Goal: Transaction & Acquisition: Purchase product/service

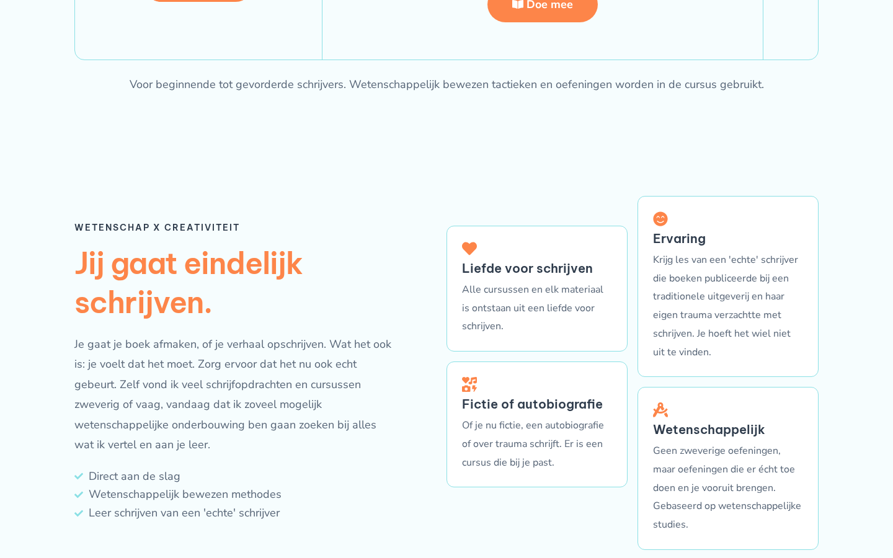
scroll to position [3256, 0]
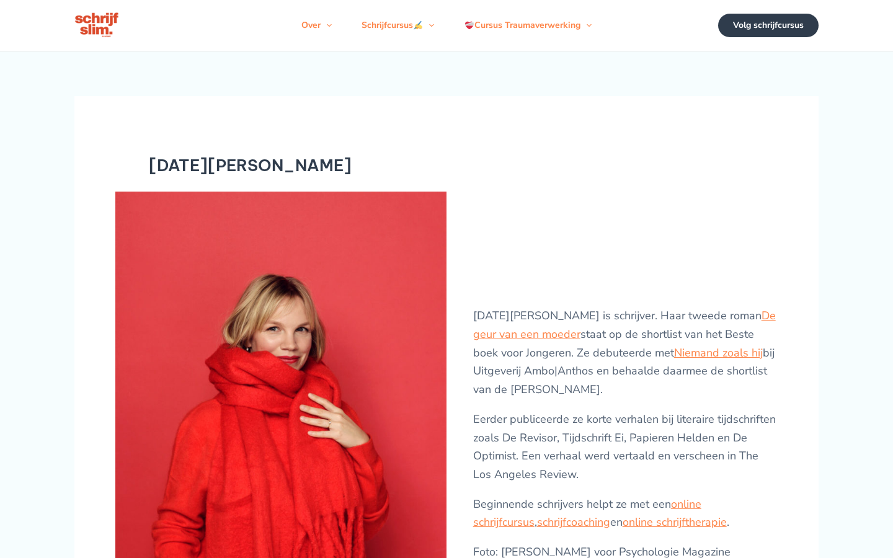
scroll to position [1257, 0]
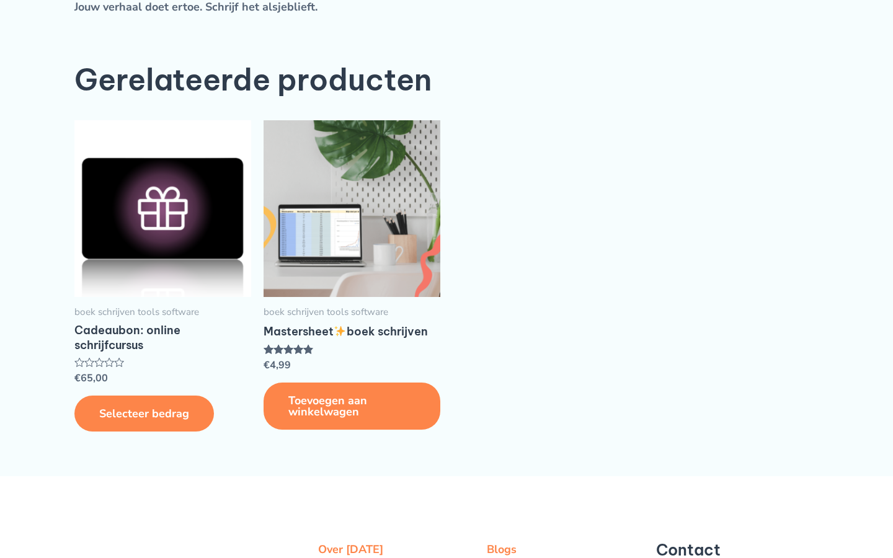
scroll to position [291, 0]
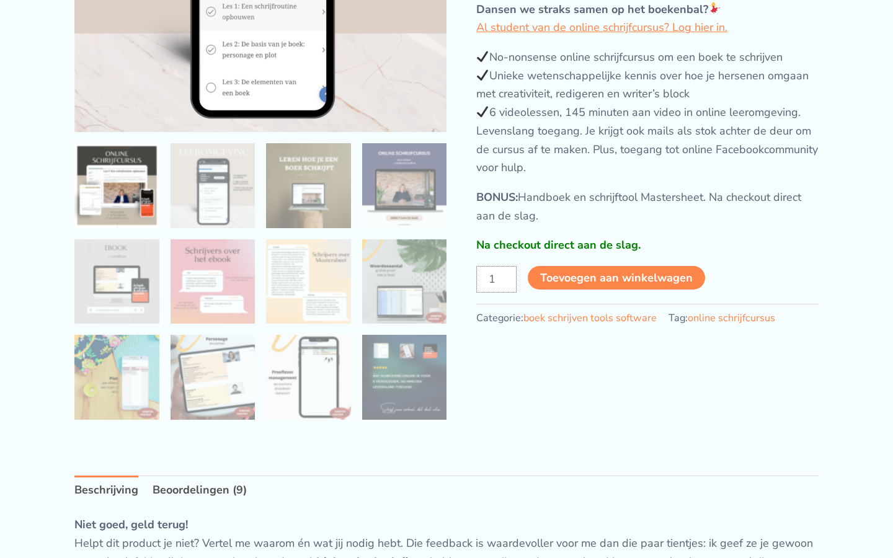
click at [496, 279] on input "1" at bounding box center [496, 279] width 40 height 26
type input "719971"
click at [496, 279] on input "ONLINE SCHRIJFCURSUS: boek schrijven & schrijver worden aantal" at bounding box center [496, 279] width 40 height 26
type input "1"
click at [496, 279] on input "1" at bounding box center [496, 279] width 40 height 26
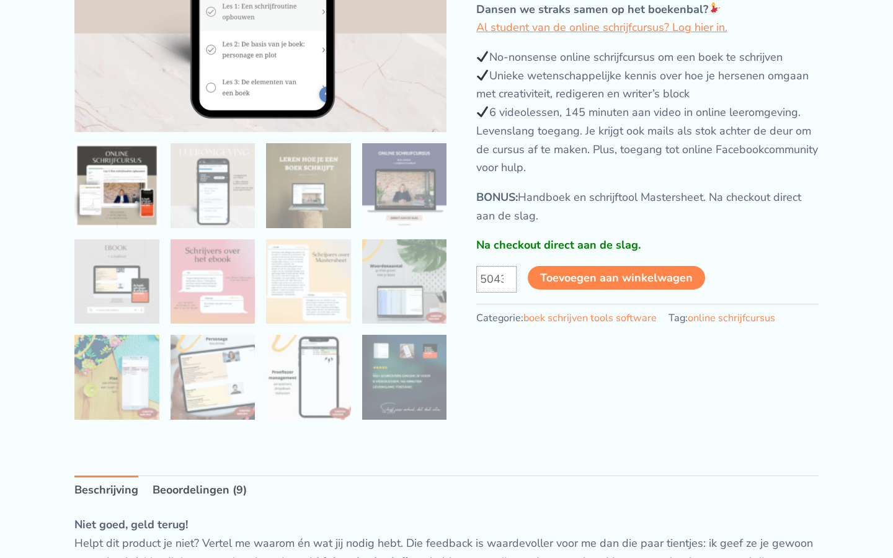
type input "5043"
click at [496, 279] on input "ONLINE SCHRIJFCURSUS: boek schrijven & schrijver worden aantal" at bounding box center [496, 279] width 40 height 26
type input "1"
click at [496, 279] on input "1" at bounding box center [496, 279] width 40 height 26
type input "39650376"
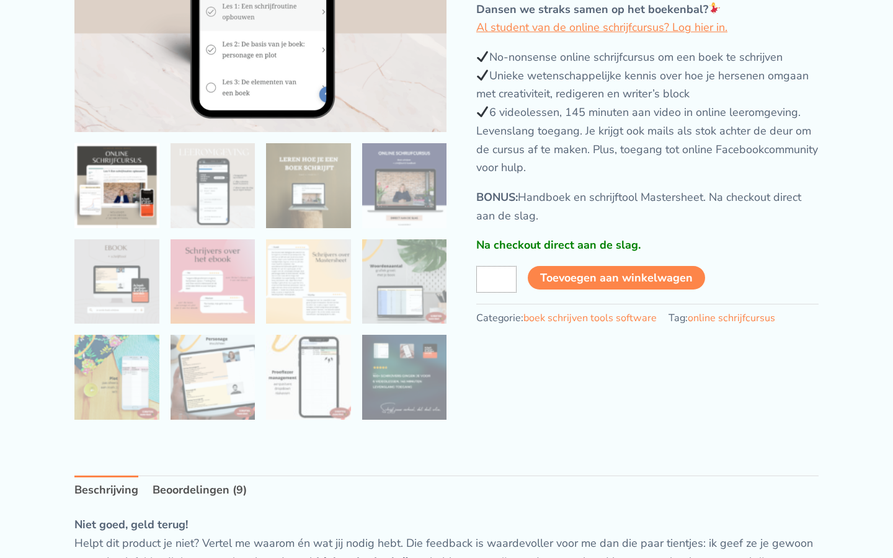
click at [496, 279] on input "ONLINE SCHRIJFCURSUS: boek schrijven & schrijver worden aantal" at bounding box center [496, 279] width 40 height 26
type input "1"
click at [496, 279] on input "1" at bounding box center [496, 279] width 40 height 26
type input "4232056197"
click at [496, 279] on input "ONLINE SCHRIJFCURSUS: boek schrijven & schrijver worden aantal" at bounding box center [496, 279] width 40 height 26
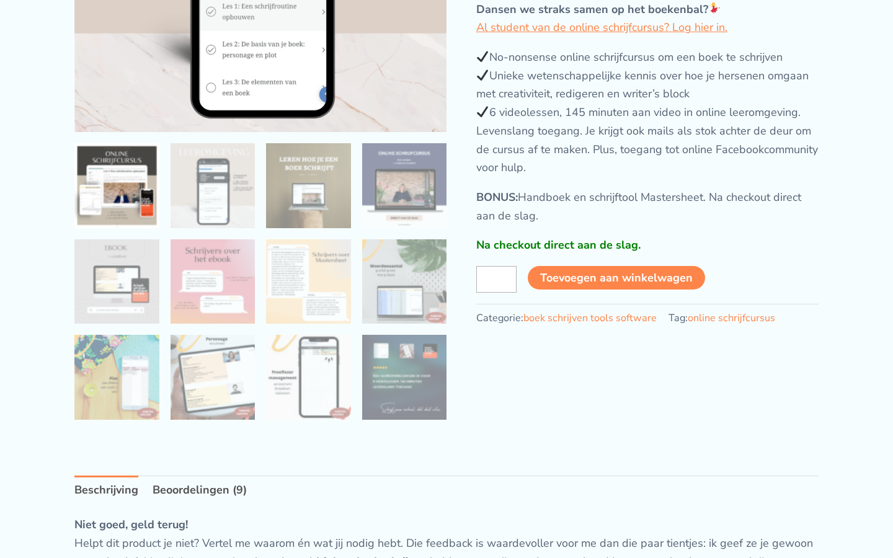
type input "1"
click at [496, 279] on input "1" at bounding box center [496, 279] width 40 height 26
type input "4232056197"
click at [496, 279] on input "ONLINE SCHRIJFCURSUS: boek schrijven & schrijver worden aantal" at bounding box center [496, 279] width 40 height 26
type input "1"
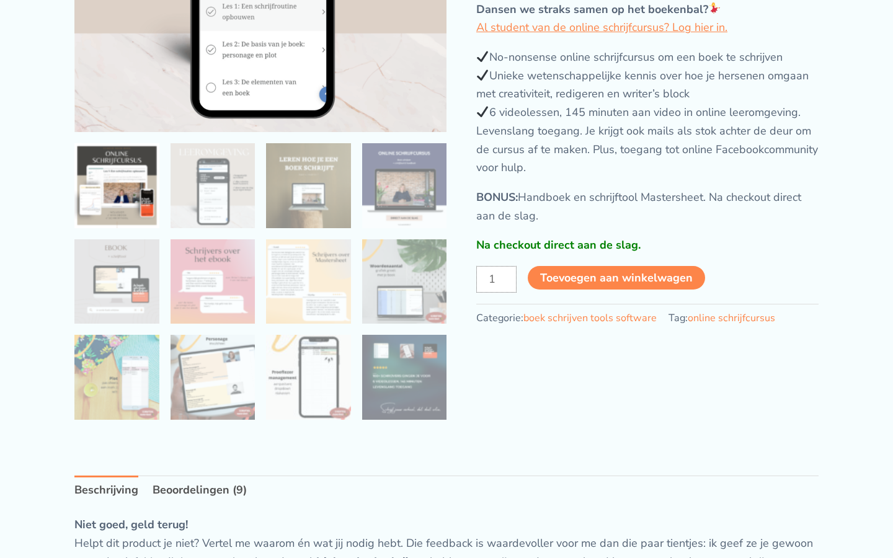
click at [496, 279] on input "1" at bounding box center [496, 279] width 40 height 26
type input "4232056197"
click at [496, 279] on input "ONLINE SCHRIJFCURSUS: boek schrijven & schrijver worden aantal" at bounding box center [496, 279] width 40 height 26
type input "1"
click at [496, 279] on input "1" at bounding box center [496, 279] width 40 height 26
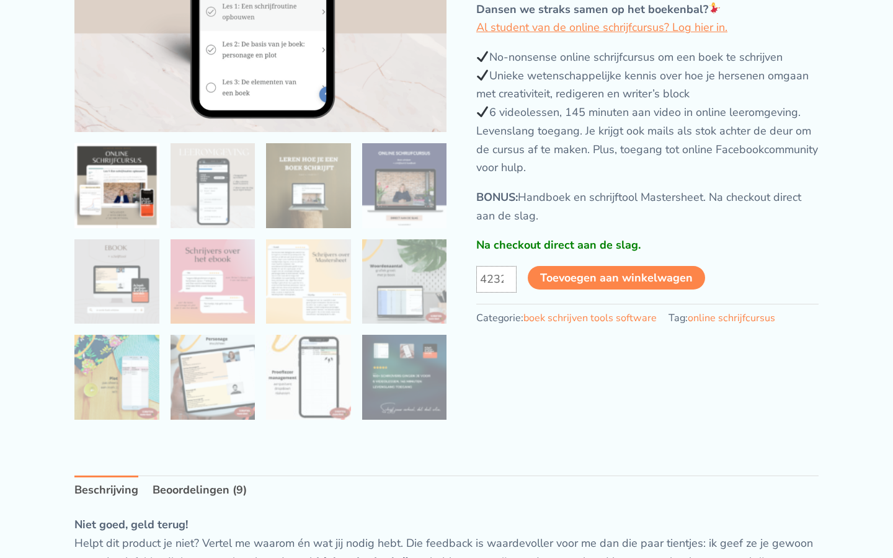
type input "4232056197"
click at [496, 279] on input "ONLINE SCHRIJFCURSUS: boek schrijven & schrijver worden aantal" at bounding box center [496, 279] width 40 height 26
type input "1"
click at [496, 279] on input "1" at bounding box center [496, 279] width 40 height 26
type input "[CREDIT_CARD_NUMBER]"
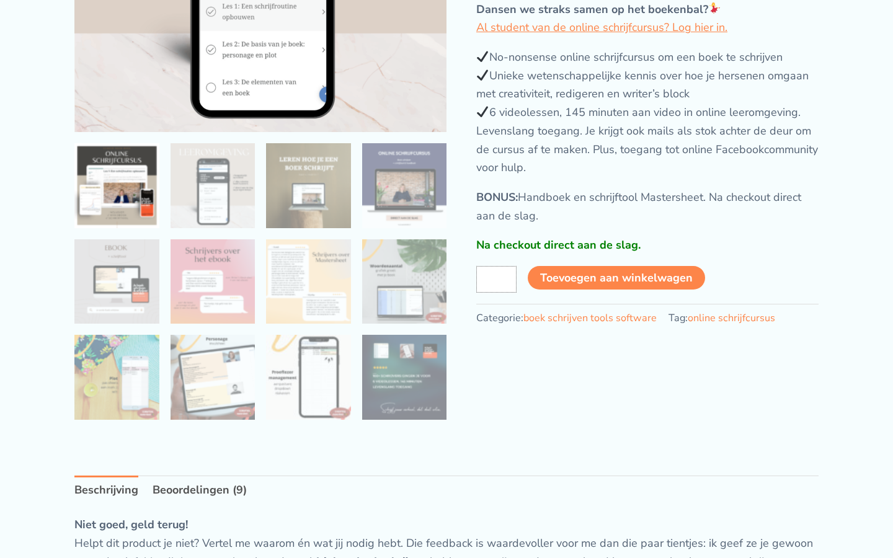
click at [496, 279] on input "ONLINE SCHRIJFCURSUS: boek schrijven & schrijver worden aantal" at bounding box center [496, 279] width 40 height 26
type input "1"
click at [496, 279] on input "1" at bounding box center [496, 279] width 40 height 26
type input "451"
click at [496, 279] on input "ONLINE SCHRIJFCURSUS: boek schrijven & schrijver worden aantal" at bounding box center [496, 279] width 40 height 26
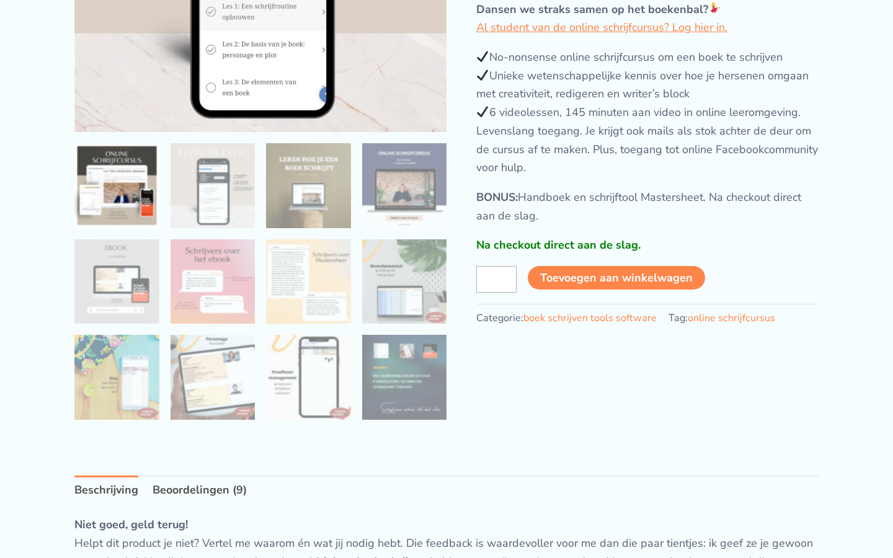
type input "1"
click at [496, 279] on input "1" at bounding box center [496, 279] width 40 height 26
type input "808079566"
click at [496, 279] on input "ONLINE SCHRIJFCURSUS: boek schrijven & schrijver worden aantal" at bounding box center [496, 279] width 40 height 26
type input "1"
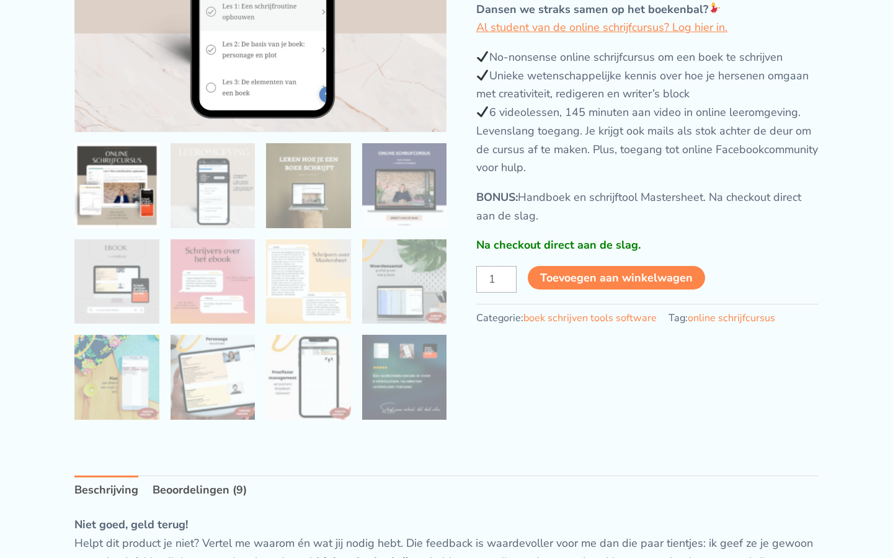
click at [496, 279] on input "1" at bounding box center [496, 279] width 40 height 26
type input "593064299"
click at [496, 279] on input "ONLINE SCHRIJFCURSUS: boek schrijven & schrijver worden aantal" at bounding box center [496, 279] width 40 height 26
type input "1"
click at [496, 279] on input "1" at bounding box center [496, 279] width 40 height 26
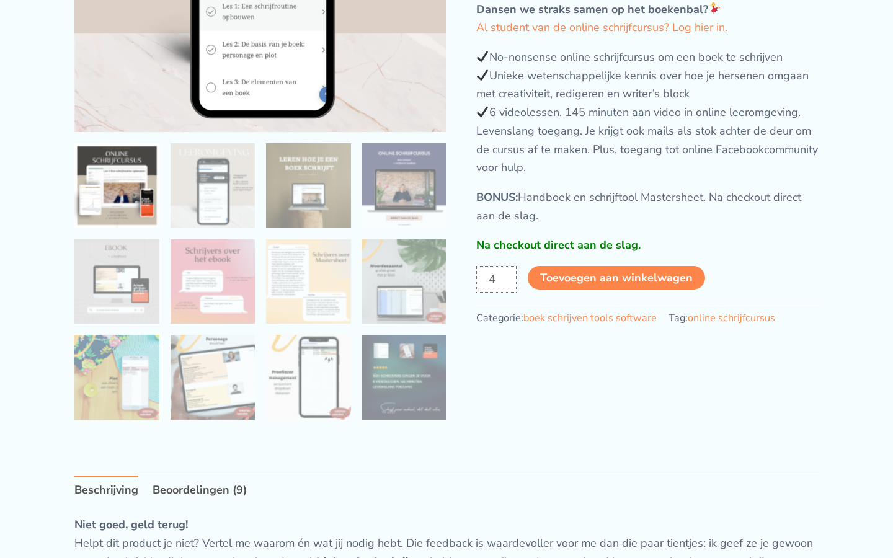
type input "4"
click at [496, 279] on input "ONLINE SCHRIJFCURSUS: boek schrijven & schrijver worden aantal" at bounding box center [496, 279] width 40 height 26
type input "1"
click at [496, 279] on input "1" at bounding box center [496, 279] width 40 height 26
type input "18"
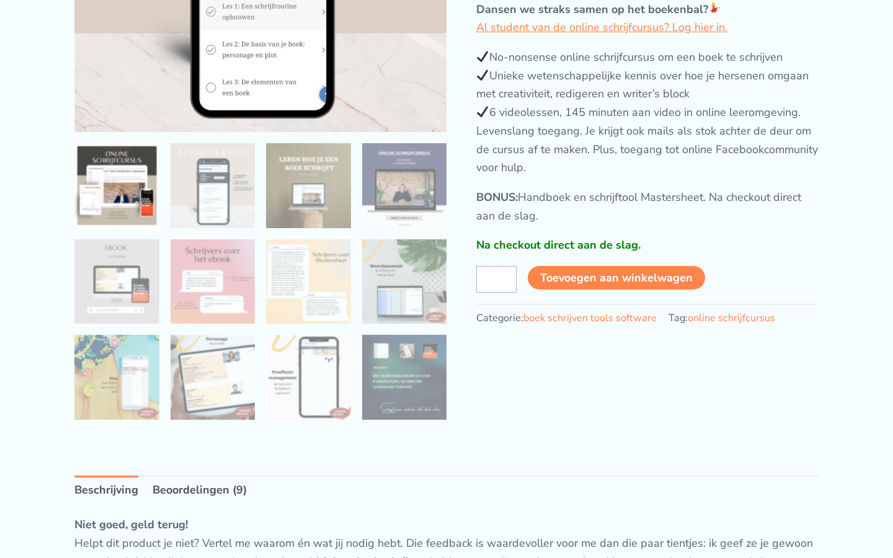
click at [496, 279] on input "ONLINE SCHRIJFCURSUS: boek schrijven & schrijver worden aantal" at bounding box center [496, 279] width 40 height 26
type input "1"
click at [496, 279] on input "1" at bounding box center [496, 279] width 40 height 26
type input "12"
click at [496, 279] on input "ONLINE SCHRIJFCURSUS: boek schrijven & schrijver worden aantal" at bounding box center [496, 279] width 40 height 26
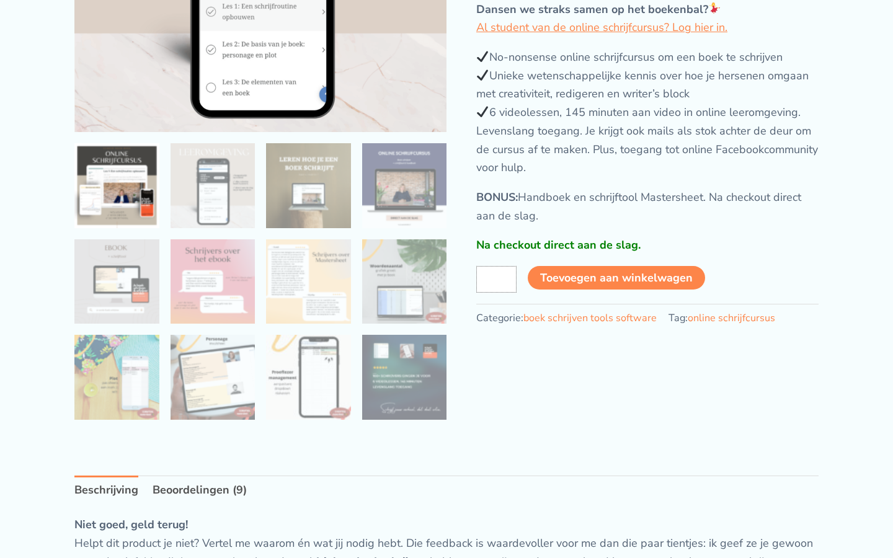
type input "1"
click at [496, 279] on input "1" at bounding box center [496, 279] width 40 height 26
type input "664912"
click at [496, 279] on input "ONLINE SCHRIJFCURSUS: boek schrijven & schrijver worden aantal" at bounding box center [496, 279] width 40 height 26
type input "1"
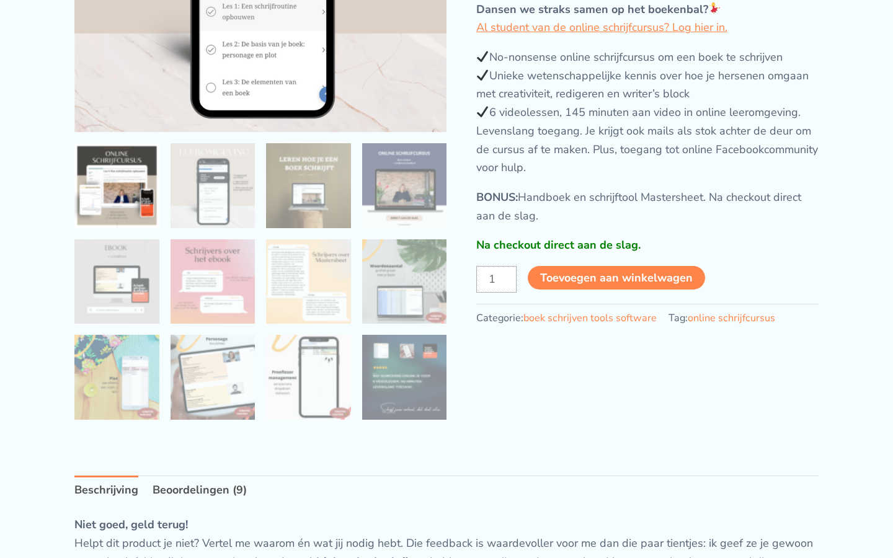
click at [496, 279] on input "1" at bounding box center [496, 279] width 40 height 26
type input "0367535138"
click at [496, 279] on input "ONLINE SCHRIJFCURSUS: boek schrijven & schrijver worden aantal" at bounding box center [496, 279] width 40 height 26
type input "1"
click at [496, 279] on input "1" at bounding box center [496, 279] width 40 height 26
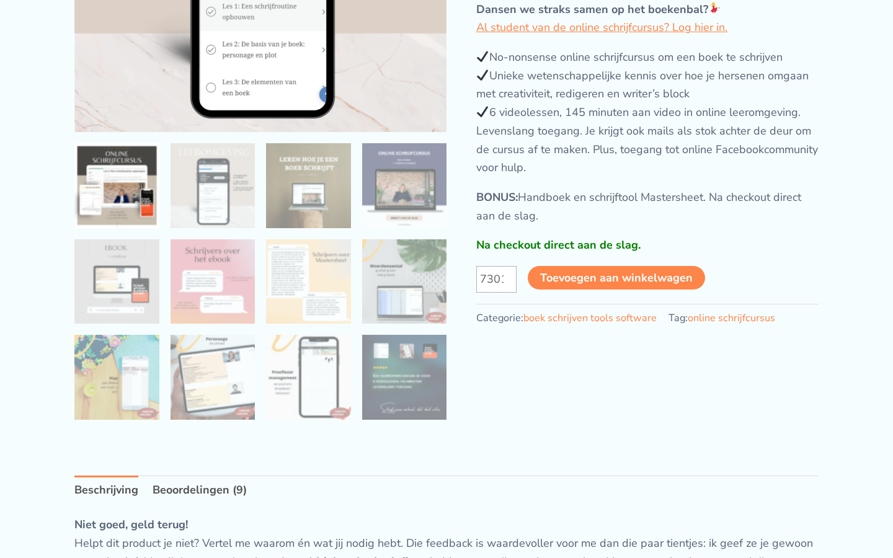
type input "73010"
click at [496, 279] on input "ONLINE SCHRIJFCURSUS: boek schrijven & schrijver worden aantal" at bounding box center [496, 279] width 40 height 26
type input "1"
click at [496, 279] on input "1" at bounding box center [496, 279] width 40 height 26
type input "8455"
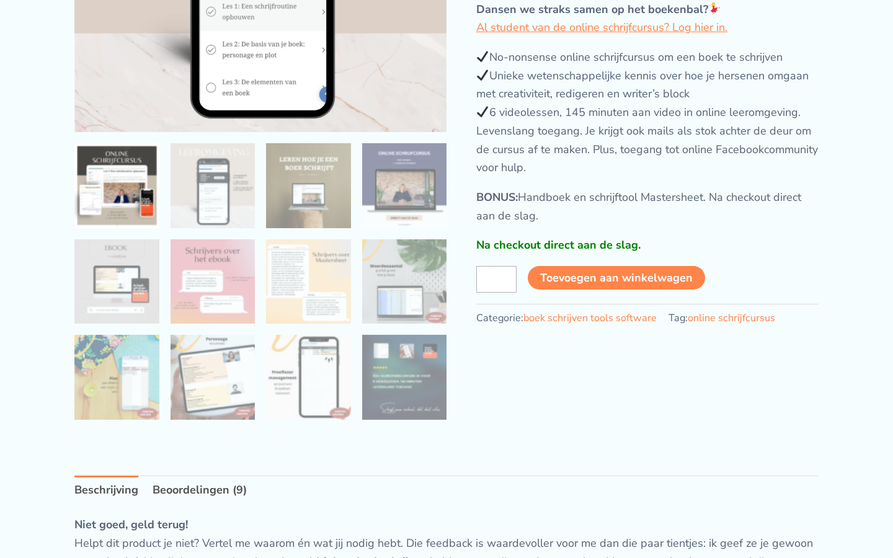
click at [496, 279] on input "ONLINE SCHRIJFCURSUS: boek schrijven & schrijver worden aantal" at bounding box center [496, 279] width 40 height 26
type input "1"
click at [496, 279] on input "1" at bounding box center [496, 279] width 40 height 26
type input "6547979278"
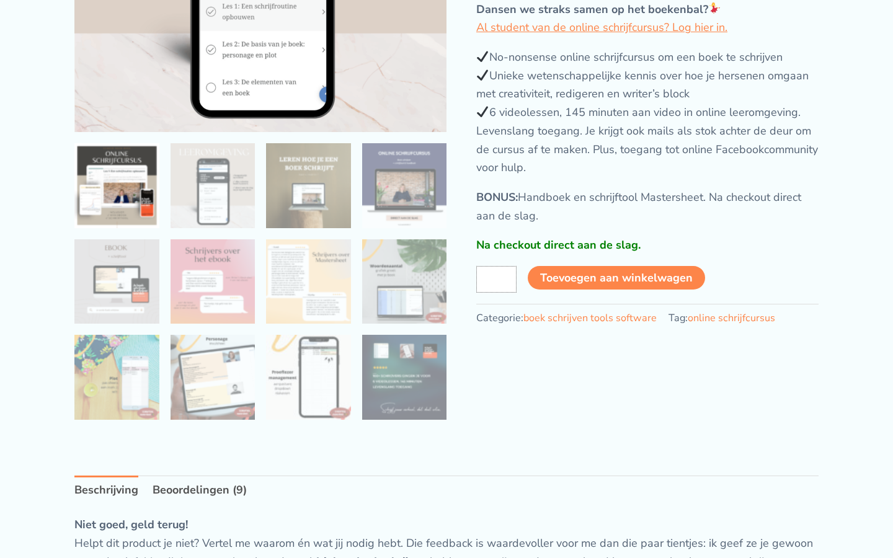
click at [496, 279] on input "ONLINE SCHRIJFCURSUS: boek schrijven & schrijver worden aantal" at bounding box center [496, 279] width 40 height 26
type input "1"
click at [496, 279] on input "1" at bounding box center [496, 279] width 40 height 26
type input "18"
click at [528, 266] on button "Toevoegen aan winkelwagen" at bounding box center [616, 278] width 177 height 24
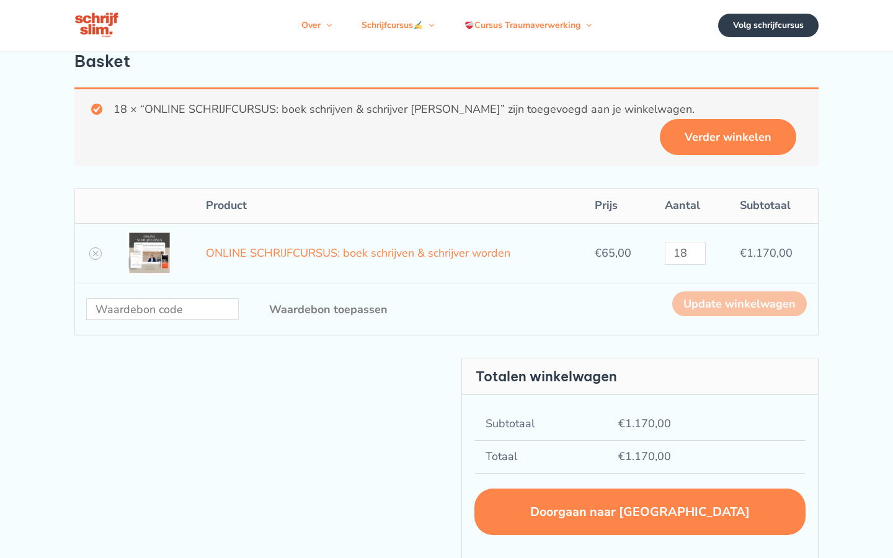
scroll to position [12, 0]
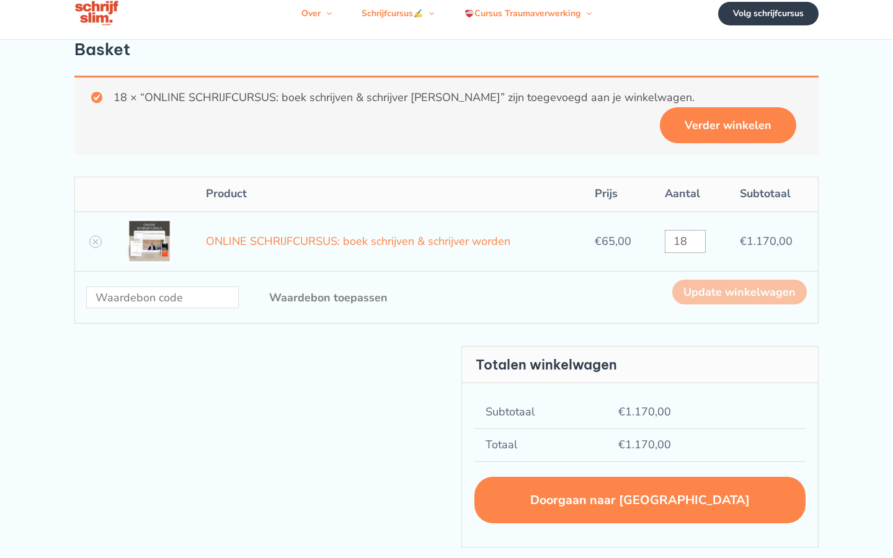
click at [685, 230] on input "18" at bounding box center [685, 241] width 40 height 23
type input "1"
type input "215388"
click at [685, 230] on input "ONLINE SCHRIJFCURSUS: boek schrijven & schrijver worden aantal" at bounding box center [685, 241] width 40 height 23
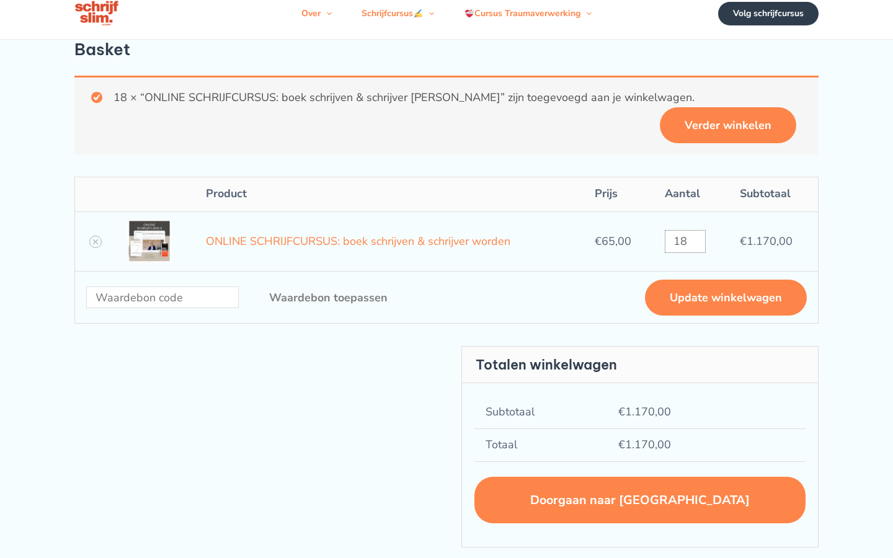
click at [685, 230] on input "18" at bounding box center [685, 241] width 40 height 23
type input "1"
type input "8658"
click at [685, 230] on input "ONLINE SCHRIJFCURSUS: boek schrijven & schrijver worden aantal" at bounding box center [685, 241] width 40 height 23
click at [685, 230] on input "18" at bounding box center [685, 241] width 40 height 23
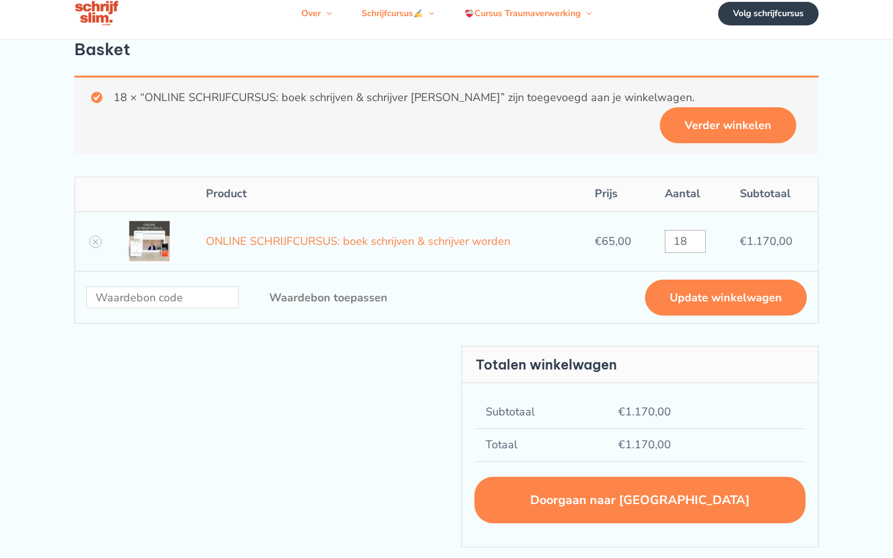
type input "1"
type input "23673390"
click at [685, 230] on input "ONLINE SCHRIJFCURSUS: boek schrijven & schrijver worden aantal" at bounding box center [685, 241] width 40 height 23
click at [685, 230] on input "18" at bounding box center [685, 241] width 40 height 23
type input "1"
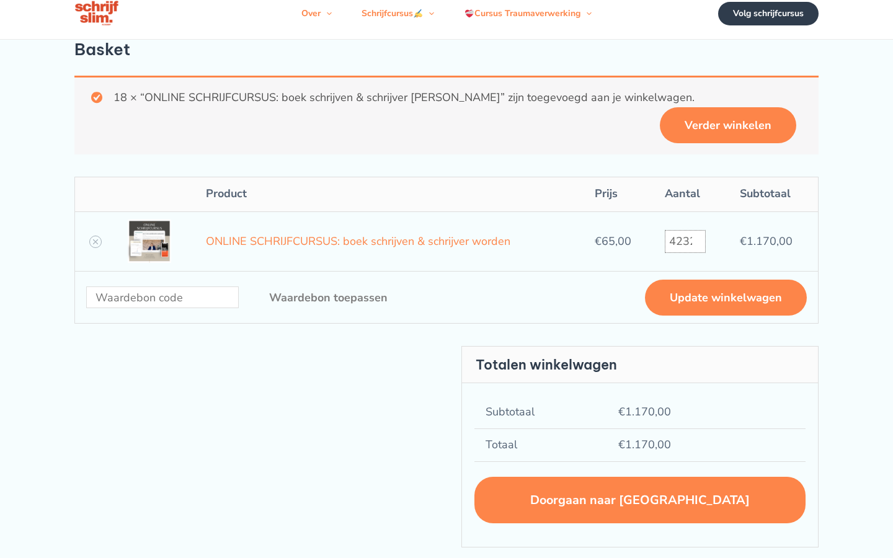
type input "4232056197"
click at [685, 230] on input "ONLINE SCHRIJFCURSUS: boek schrijven & schrijver worden aantal" at bounding box center [685, 241] width 40 height 23
click at [685, 230] on input "18" at bounding box center [685, 241] width 40 height 23
type input "1"
type input "4232056197"
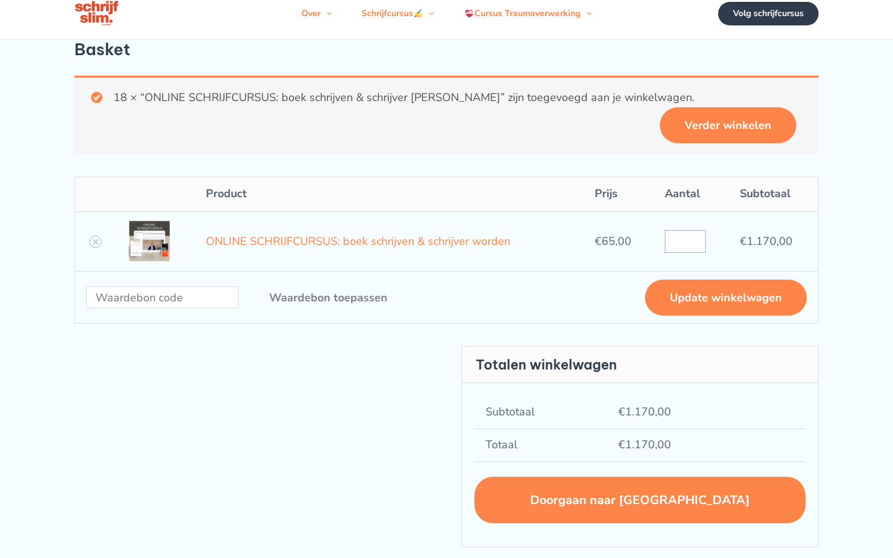
click at [685, 230] on input "ONLINE SCHRIJFCURSUS: boek schrijven & schrijver worden aantal" at bounding box center [685, 241] width 40 height 23
click at [685, 230] on input "18" at bounding box center [685, 241] width 40 height 23
type input "1"
type input "4232056197"
click at [685, 230] on input "ONLINE SCHRIJFCURSUS: boek schrijven & schrijver worden aantal" at bounding box center [685, 241] width 40 height 23
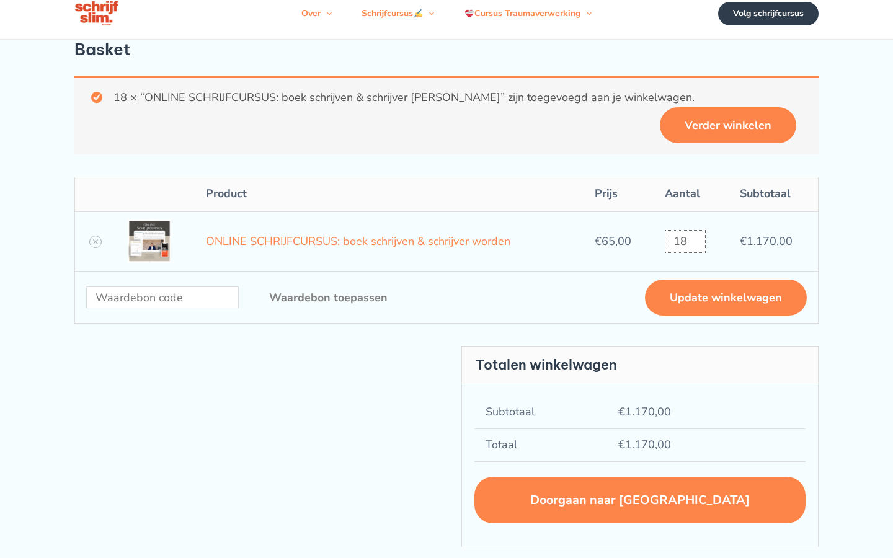
click at [685, 230] on input "18" at bounding box center [685, 241] width 40 height 23
type input "1"
type input "4232056197"
click at [685, 230] on input "ONLINE SCHRIJFCURSUS: boek schrijven & schrijver worden aantal" at bounding box center [685, 241] width 40 height 23
click at [685, 230] on input "18" at bounding box center [685, 241] width 40 height 23
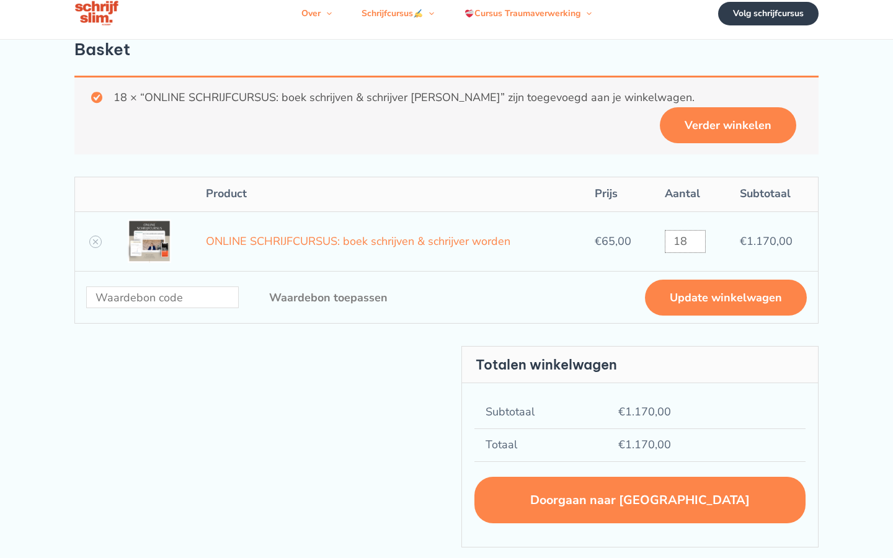
type input "1"
type input "[CREDIT_CARD_NUMBER]"
click at [685, 230] on input "ONLINE SCHRIJFCURSUS: boek schrijven & schrijver worden aantal" at bounding box center [685, 241] width 40 height 23
click at [685, 230] on input "18" at bounding box center [685, 241] width 40 height 23
type input "1"
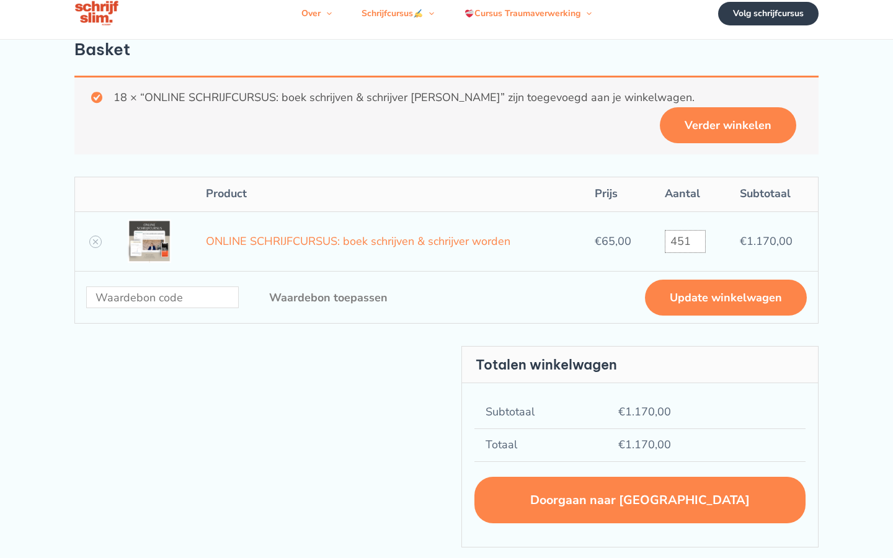
type input "451"
click at [685, 230] on input "ONLINE SCHRIJFCURSUS: boek schrijven & schrijver worden aantal" at bounding box center [685, 241] width 40 height 23
click at [685, 230] on input "18" at bounding box center [685, 241] width 40 height 23
type input "1"
type input "808079566"
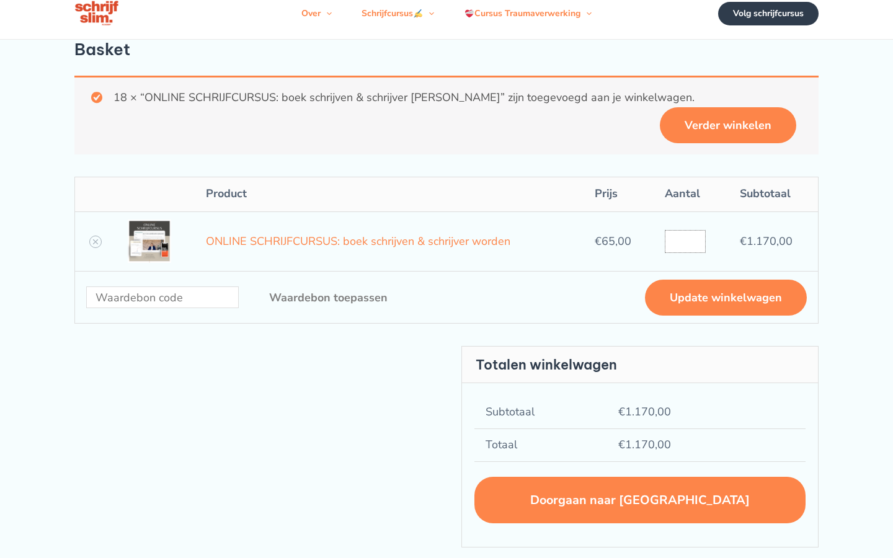
click at [685, 230] on input "ONLINE SCHRIJFCURSUS: boek schrijven & schrijver worden aantal" at bounding box center [685, 241] width 40 height 23
click at [685, 230] on input "18" at bounding box center [685, 241] width 40 height 23
type input "1"
type input "593064299"
click at [685, 230] on input "ONLINE SCHRIJFCURSUS: boek schrijven & schrijver worden aantal" at bounding box center [685, 241] width 40 height 23
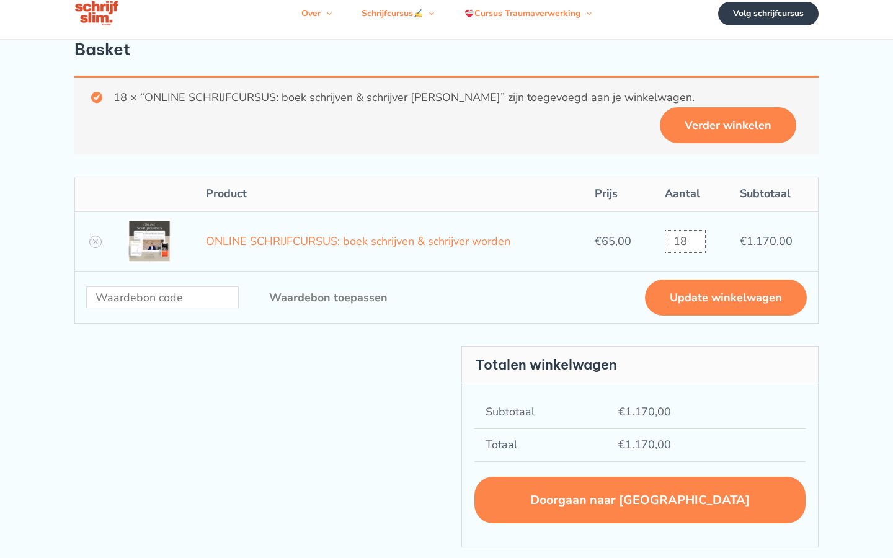
click at [685, 230] on input "18" at bounding box center [685, 241] width 40 height 23
type input "1"
type input "6"
click at [685, 230] on input "ONLINE SCHRIJFCURSUS: boek schrijven & schrijver worden aantal" at bounding box center [685, 241] width 40 height 23
click at [685, 230] on input "18" at bounding box center [685, 241] width 40 height 23
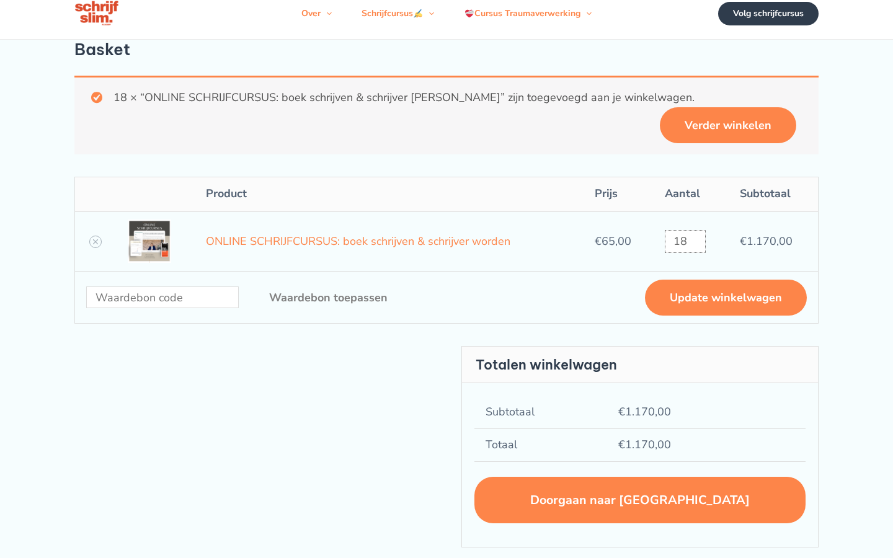
type input "1"
click at [685, 230] on input "ONLINE SCHRIJFCURSUS: boek schrijven & schrijver worden aantal" at bounding box center [685, 241] width 40 height 23
click at [685, 230] on input "18" at bounding box center [685, 241] width 40 height 23
type input "1"
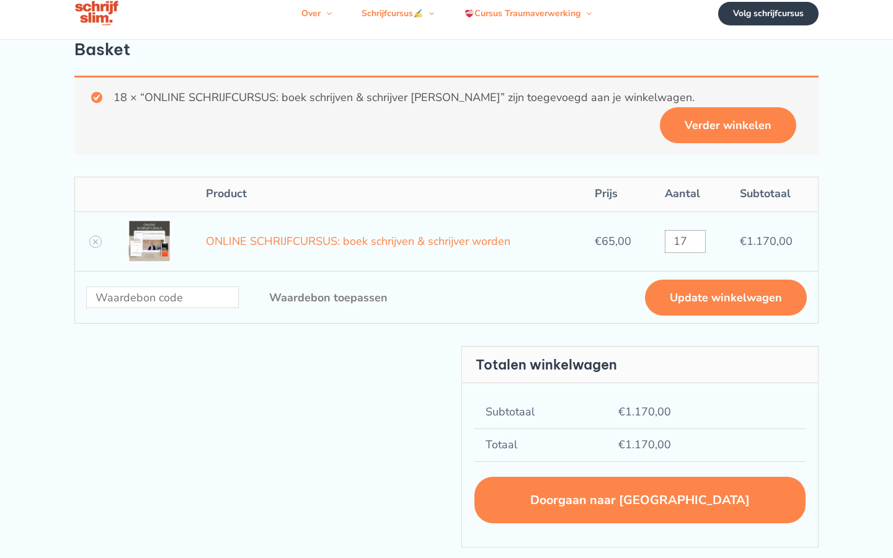
type input "17"
click at [685, 230] on input "ONLINE SCHRIJFCURSUS: boek schrijven & schrijver worden aantal" at bounding box center [685, 241] width 40 height 23
click at [685, 230] on input "18" at bounding box center [685, 241] width 40 height 23
type input "1"
type input "664912"
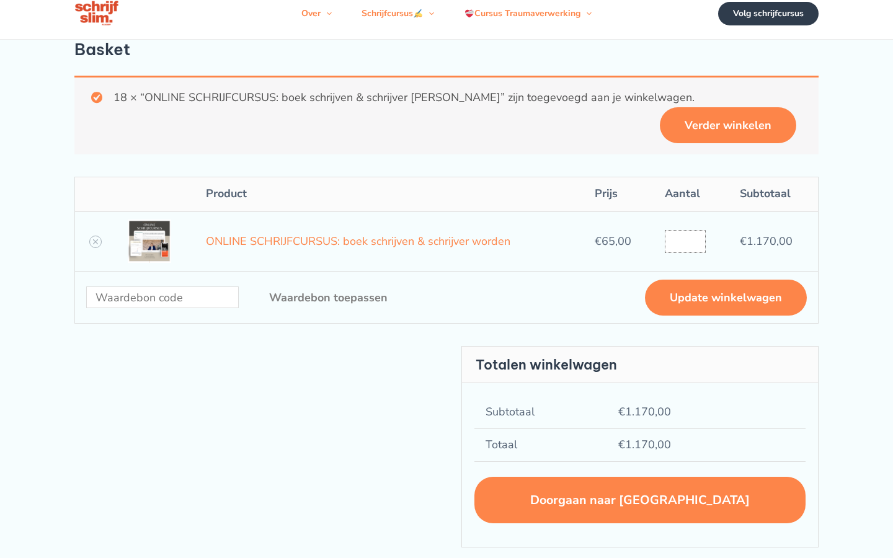
click at [685, 230] on input "ONLINE SCHRIJFCURSUS: boek schrijven & schrijver worden aantal" at bounding box center [685, 241] width 40 height 23
click at [685, 230] on input "18" at bounding box center [685, 241] width 40 height 23
type input "1"
type input "0367535138"
click at [685, 230] on input "ONLINE SCHRIJFCURSUS: boek schrijven & schrijver worden aantal" at bounding box center [685, 241] width 40 height 23
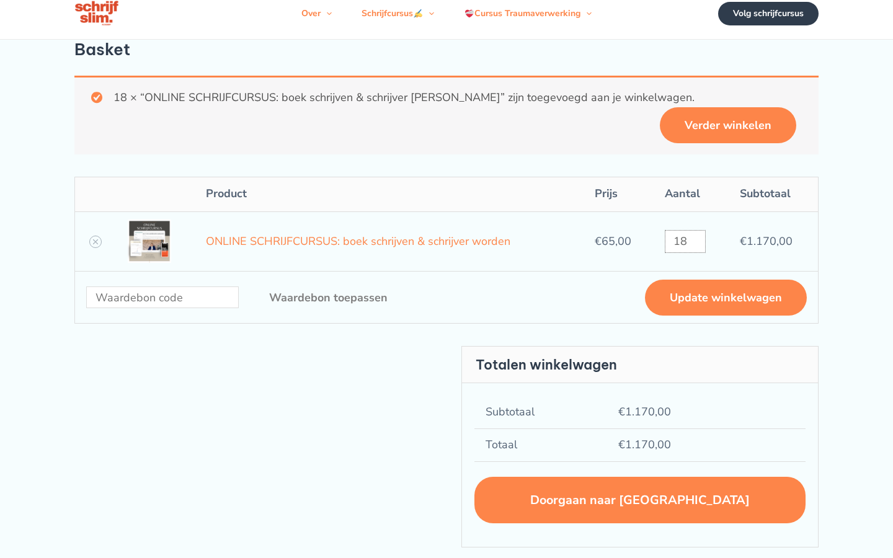
click at [685, 230] on input "18" at bounding box center [685, 241] width 40 height 23
type input "1"
type input "46204"
click at [685, 230] on input "ONLINE SCHRIJFCURSUS: boek schrijven & schrijver worden aantal" at bounding box center [685, 241] width 40 height 23
click at [685, 230] on input "18" at bounding box center [685, 241] width 40 height 23
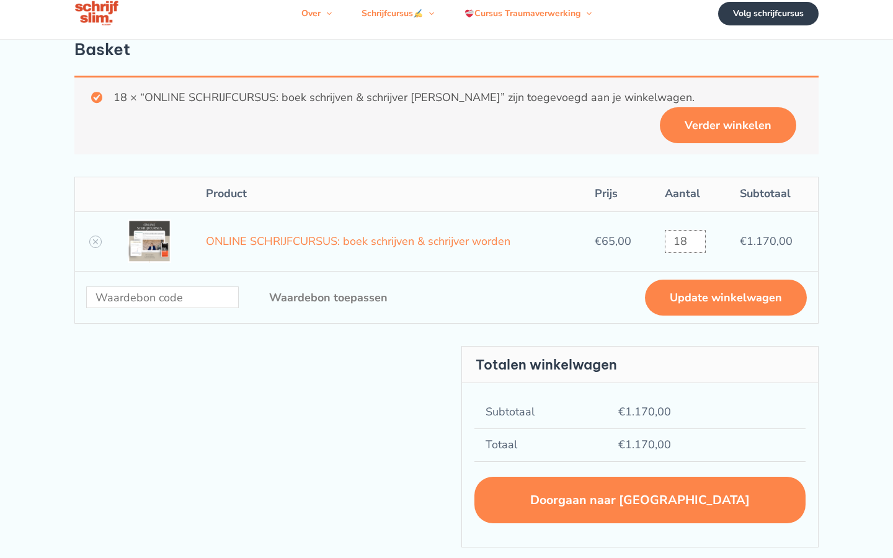
type input "1"
type input "1679"
click at [685, 230] on input "ONLINE SCHRIJFCURSUS: boek schrijven & schrijver worden aantal" at bounding box center [685, 241] width 40 height 23
type input "18"
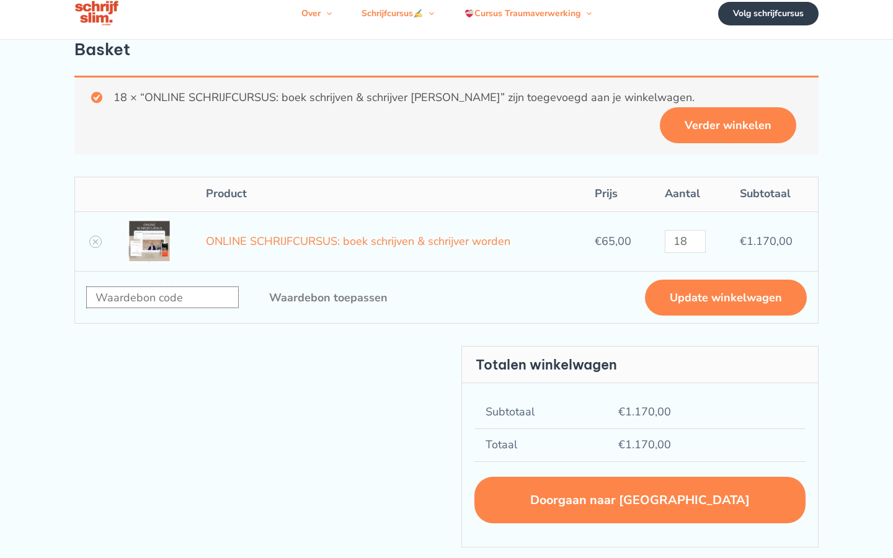
click at [162, 287] on input "Waardebon:" at bounding box center [162, 298] width 153 height 22
type input "invoice"
click at [162, 287] on input "Waardebon:" at bounding box center [162, 298] width 153 height 22
click at [685, 230] on input "18" at bounding box center [685, 241] width 40 height 23
type input "1"
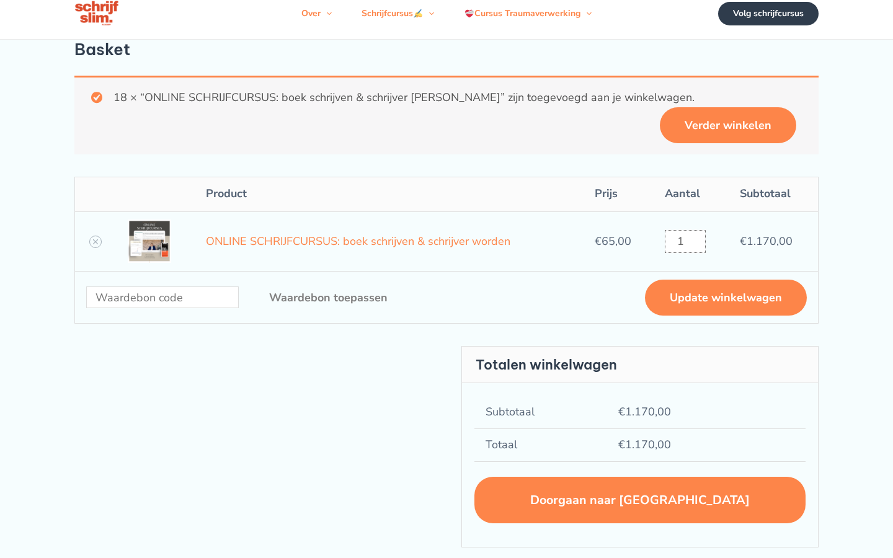
type input "1"
click at [162, 287] on input "Waardebon:" at bounding box center [162, 298] width 153 height 22
type input "invoice"
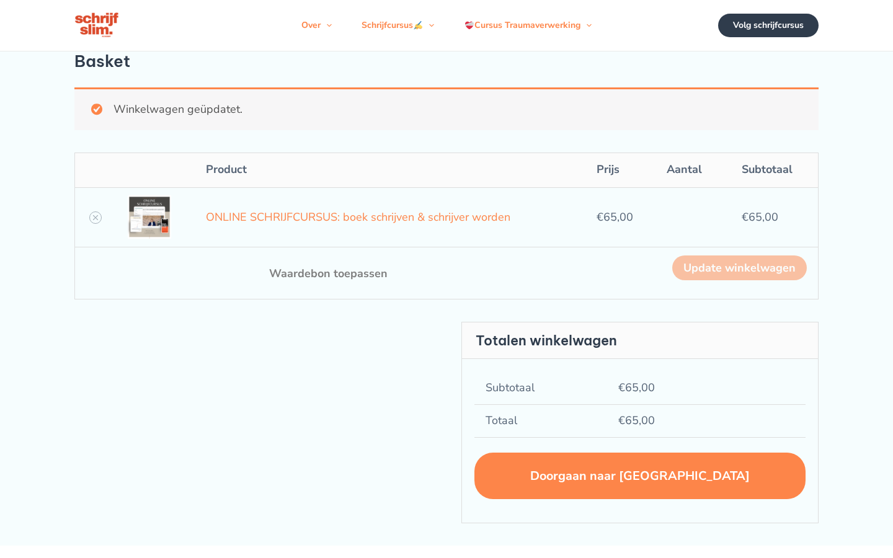
click at [686, 217] on input "1" at bounding box center [687, 217] width 40 height 23
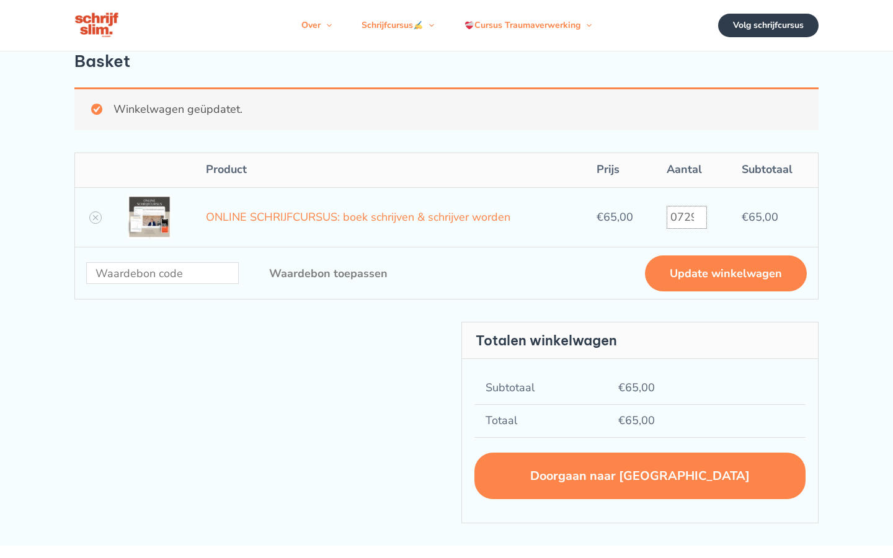
type input "072961"
click at [686, 217] on input "ONLINE SCHRIJFCURSUS: boek schrijven & schrijver worden aantal" at bounding box center [687, 217] width 40 height 23
type input "1"
click at [686, 217] on input "1" at bounding box center [687, 217] width 40 height 23
type input "7401"
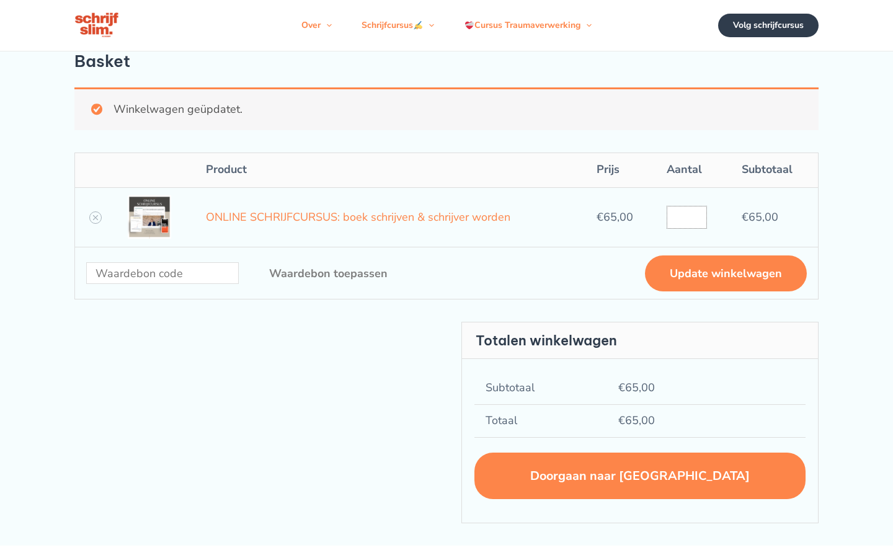
click at [686, 217] on input "ONLINE SCHRIJFCURSUS: boek schrijven & schrijver worden aantal" at bounding box center [687, 217] width 40 height 23
type input "1"
click at [686, 217] on input "1" at bounding box center [687, 217] width 40 height 23
type input "87541105"
click at [686, 217] on input "ONLINE SCHRIJFCURSUS: boek schrijven & schrijver worden aantal" at bounding box center [687, 217] width 40 height 23
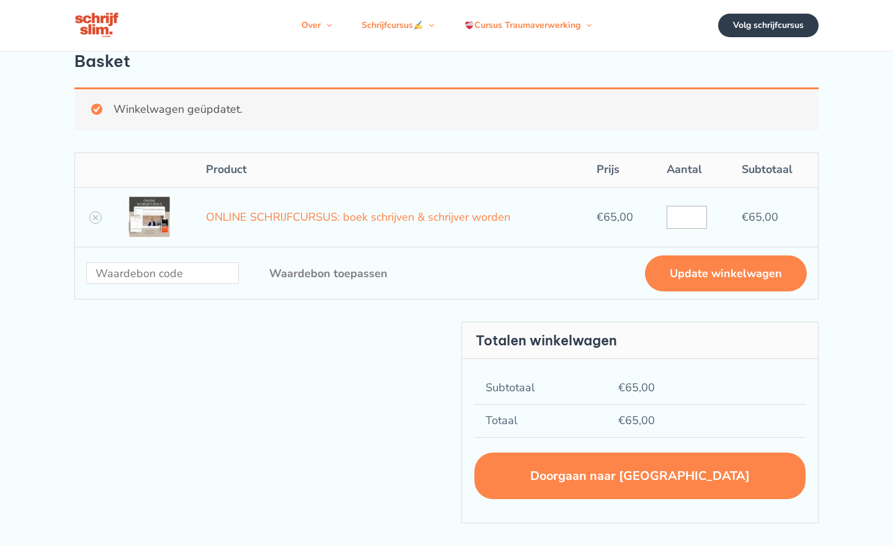
type input "1"
click at [686, 217] on input "1" at bounding box center [687, 217] width 40 height 23
type input "4232056197"
click at [686, 217] on input "ONLINE SCHRIJFCURSUS: boek schrijven & schrijver worden aantal" at bounding box center [687, 217] width 40 height 23
type input "1"
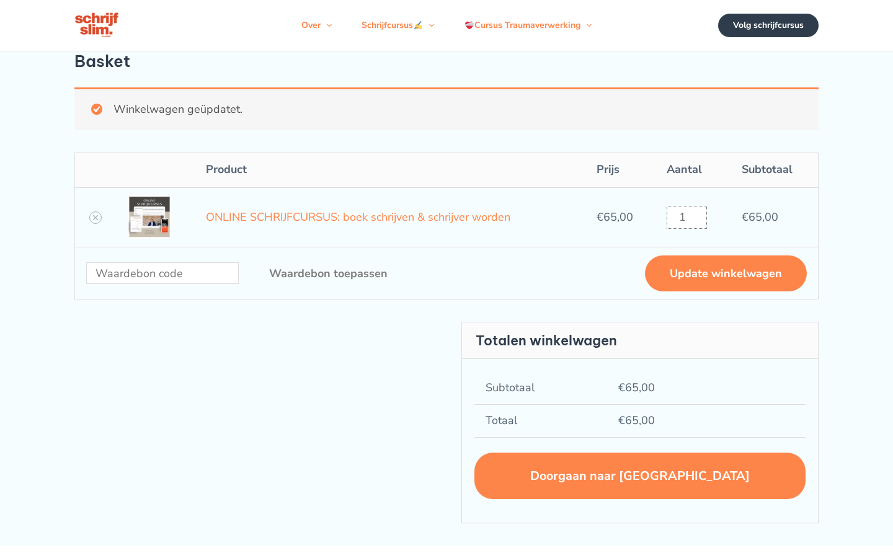
click at [686, 217] on input "1" at bounding box center [687, 217] width 40 height 23
type input "4232056197"
click at [686, 217] on input "ONLINE SCHRIJFCURSUS: boek schrijven & schrijver worden aantal" at bounding box center [687, 217] width 40 height 23
type input "1"
click at [686, 217] on input "1" at bounding box center [687, 217] width 40 height 23
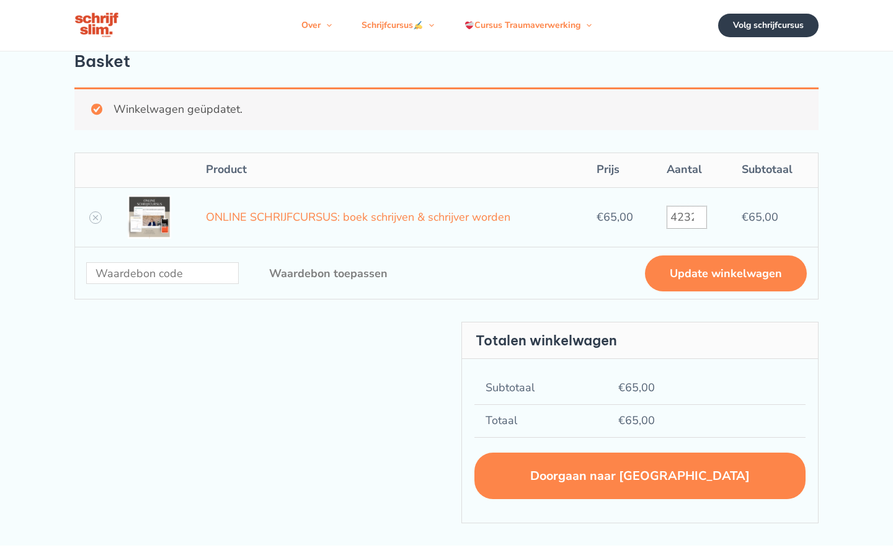
type input "4232056197"
click at [686, 217] on input "ONLINE SCHRIJFCURSUS: boek schrijven & schrijver worden aantal" at bounding box center [687, 217] width 40 height 23
type input "1"
click at [686, 217] on input "1" at bounding box center [687, 217] width 40 height 23
type input "4232056197"
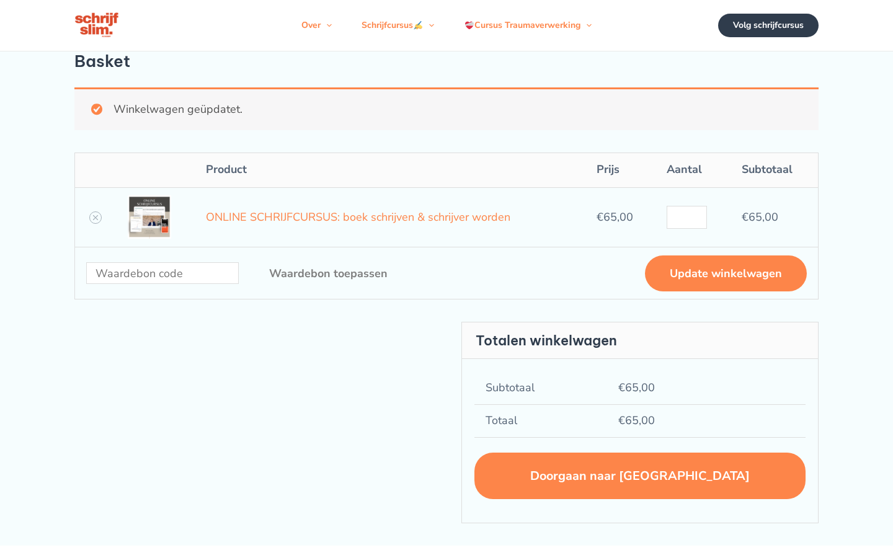
click at [686, 217] on input "ONLINE SCHRIJFCURSUS: boek schrijven & schrijver worden aantal" at bounding box center [687, 217] width 40 height 23
type input "1"
click at [686, 217] on input "1" at bounding box center [687, 217] width 40 height 23
type input "[CREDIT_CARD_NUMBER]"
click at [686, 217] on input "ONLINE SCHRIJFCURSUS: boek schrijven & schrijver worden aantal" at bounding box center [687, 217] width 40 height 23
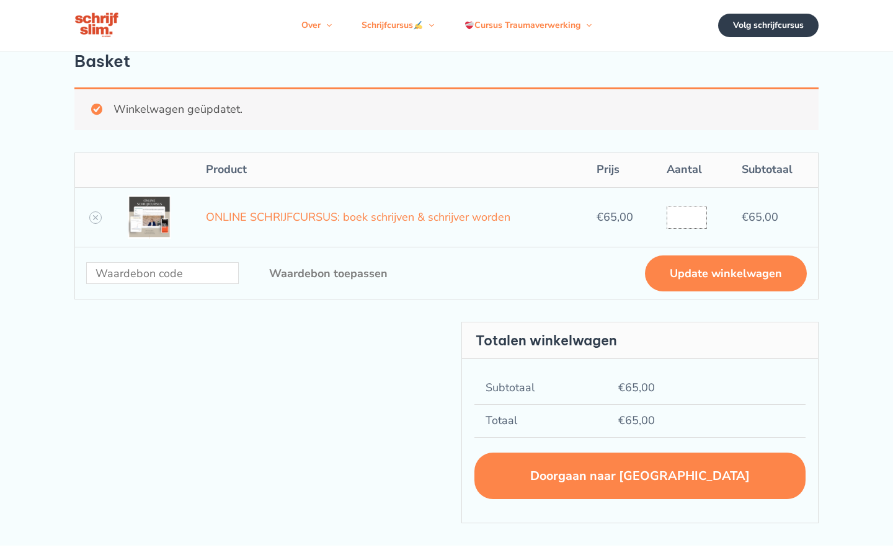
type input "1"
click at [686, 217] on input "1" at bounding box center [687, 217] width 40 height 23
type input "451"
click at [686, 217] on input "ONLINE SCHRIJFCURSUS: boek schrijven & schrijver worden aantal" at bounding box center [687, 217] width 40 height 23
type input "1"
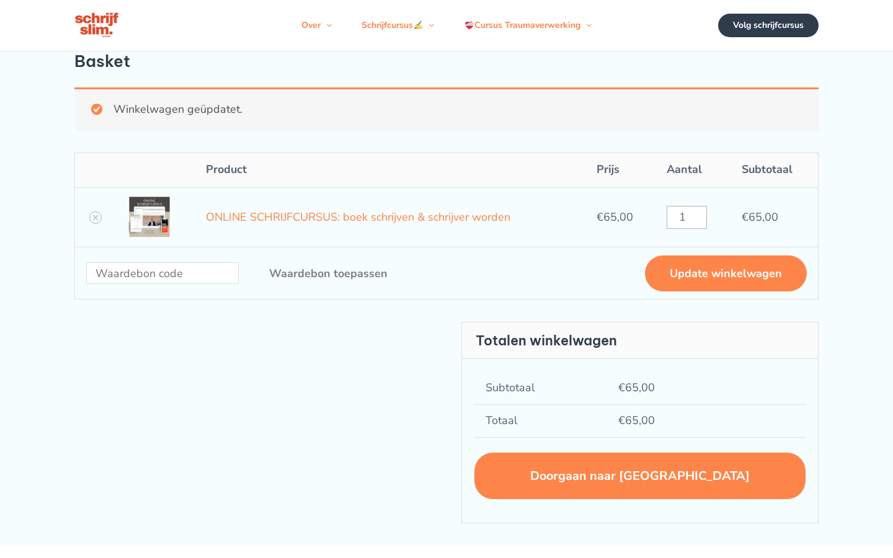
click at [686, 217] on input "1" at bounding box center [687, 217] width 40 height 23
type input "808079566"
click at [686, 217] on input "ONLINE SCHRIJFCURSUS: boek schrijven & schrijver worden aantal" at bounding box center [687, 217] width 40 height 23
type input "1"
click at [686, 217] on input "1" at bounding box center [687, 217] width 40 height 23
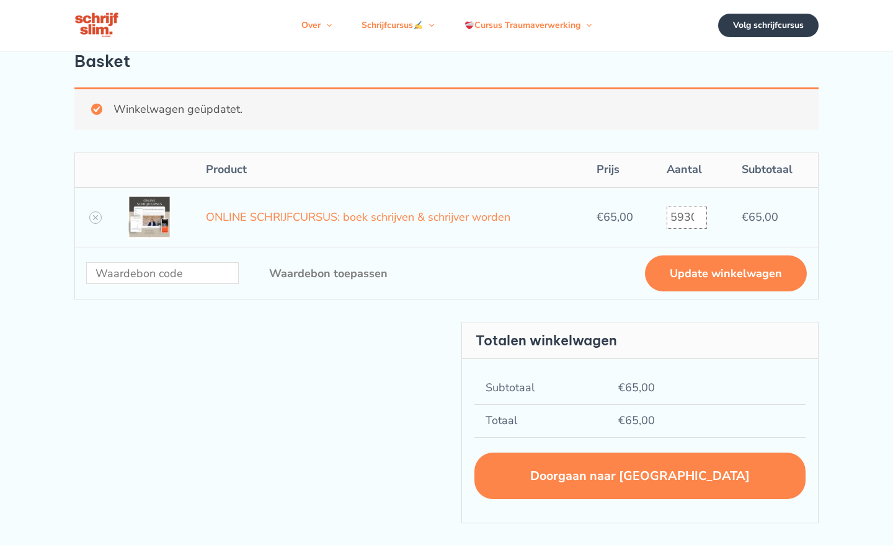
type input "593064299"
click at [686, 217] on input "ONLINE SCHRIJFCURSUS: boek schrijven & schrijver worden aantal" at bounding box center [687, 217] width 40 height 23
type input "1"
click at [686, 217] on input "1" at bounding box center [687, 217] width 40 height 23
type input "14"
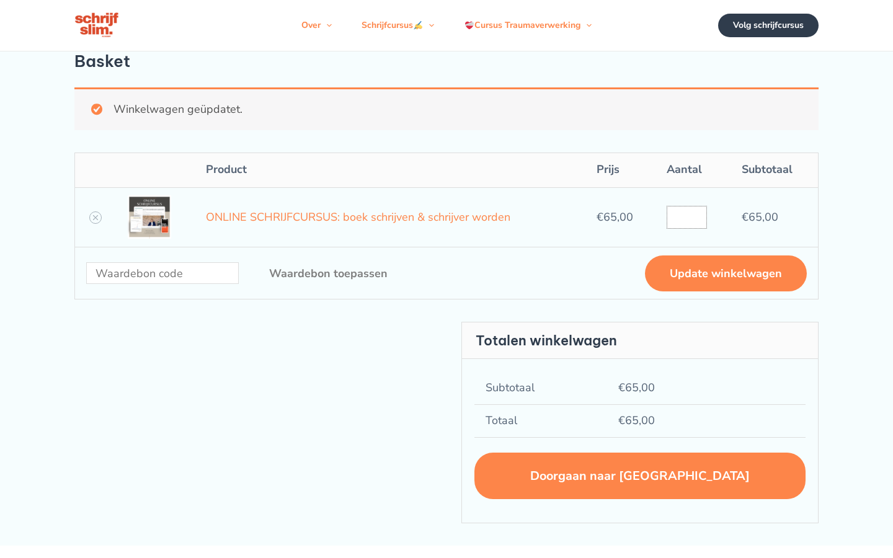
click at [686, 217] on input "ONLINE SCHRIJFCURSUS: boek schrijven & schrijver worden aantal" at bounding box center [687, 217] width 40 height 23
type input "1"
click at [686, 217] on input "1" at bounding box center [687, 217] width 40 height 23
type input "7"
click at [686, 217] on input "ONLINE SCHRIJFCURSUS: boek schrijven & schrijver worden aantal" at bounding box center [687, 217] width 40 height 23
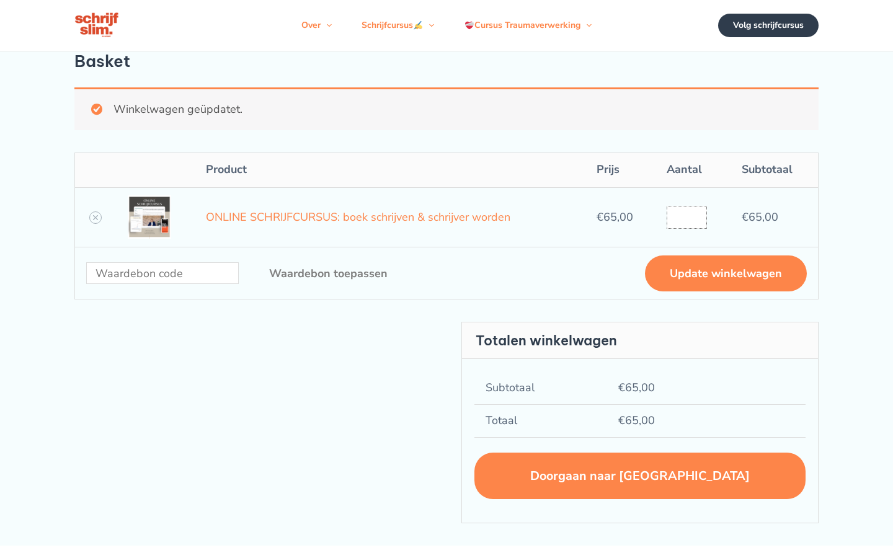
type input "1"
click at [686, 217] on input "1" at bounding box center [687, 217] width 40 height 23
type input "1"
click at [686, 217] on input "ONLINE SCHRIJFCURSUS: boek schrijven & schrijver worden aantal" at bounding box center [687, 217] width 40 height 23
type input "1"
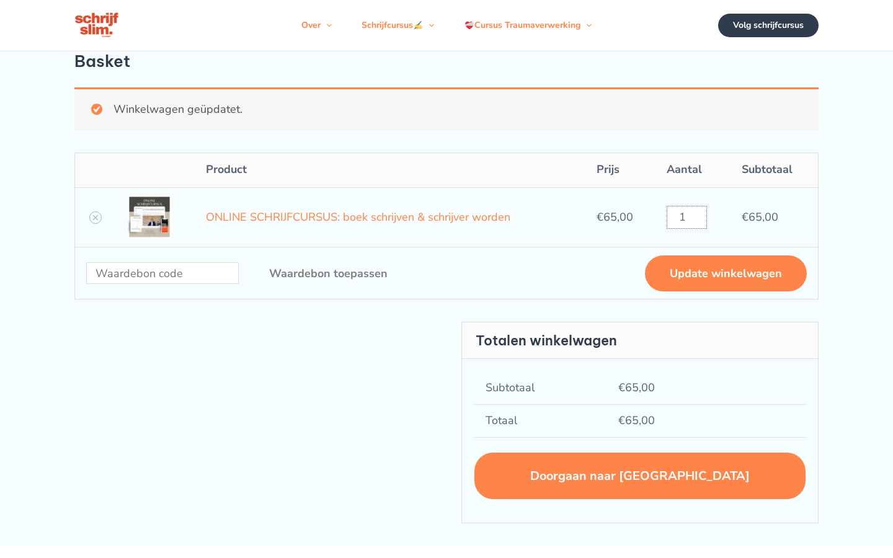
click at [686, 217] on input "1" at bounding box center [687, 217] width 40 height 23
type input "664912"
click at [686, 217] on input "ONLINE SCHRIJFCURSUS: boek schrijven & schrijver worden aantal" at bounding box center [687, 217] width 40 height 23
type input "1"
click at [686, 217] on input "1" at bounding box center [687, 217] width 40 height 23
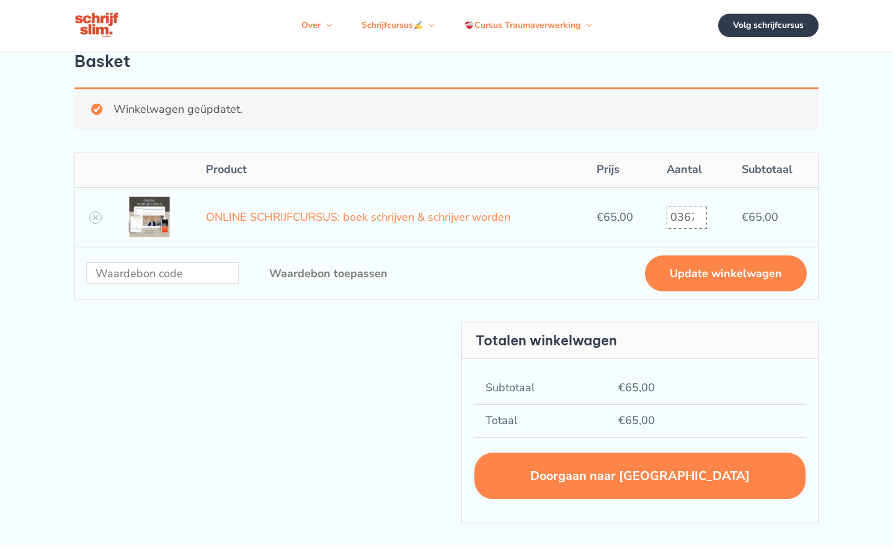
type input "0367535138"
click at [686, 217] on input "ONLINE SCHRIJFCURSUS: boek schrijven & schrijver worden aantal" at bounding box center [687, 217] width 40 height 23
type input "1"
click at [686, 217] on input "1" at bounding box center [687, 217] width 40 height 23
type input "65622"
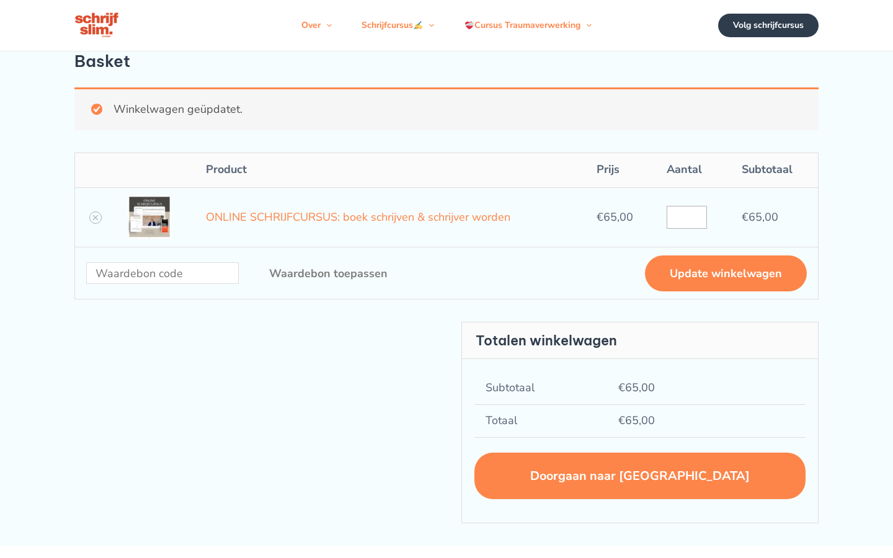
click at [686, 217] on input "ONLINE SCHRIJFCURSUS: boek schrijven & schrijver worden aantal" at bounding box center [687, 217] width 40 height 23
type input "1"
click at [686, 217] on input "1" at bounding box center [687, 217] width 40 height 23
type input "6786"
click at [686, 217] on input "ONLINE SCHRIJFCURSUS: boek schrijven & schrijver worden aantal" at bounding box center [687, 217] width 40 height 23
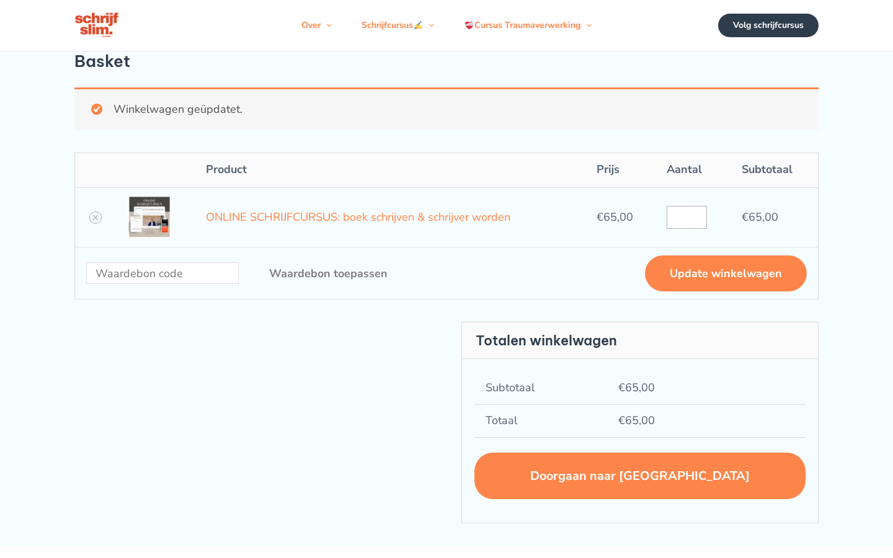
type input "1"
click at [686, 217] on input "1" at bounding box center [687, 217] width 40 height 23
type input "948584174118"
click at [686, 217] on input "ONLINE SCHRIJFCURSUS: boek schrijven & schrijver worden aantal" at bounding box center [687, 217] width 40 height 23
type input "1"
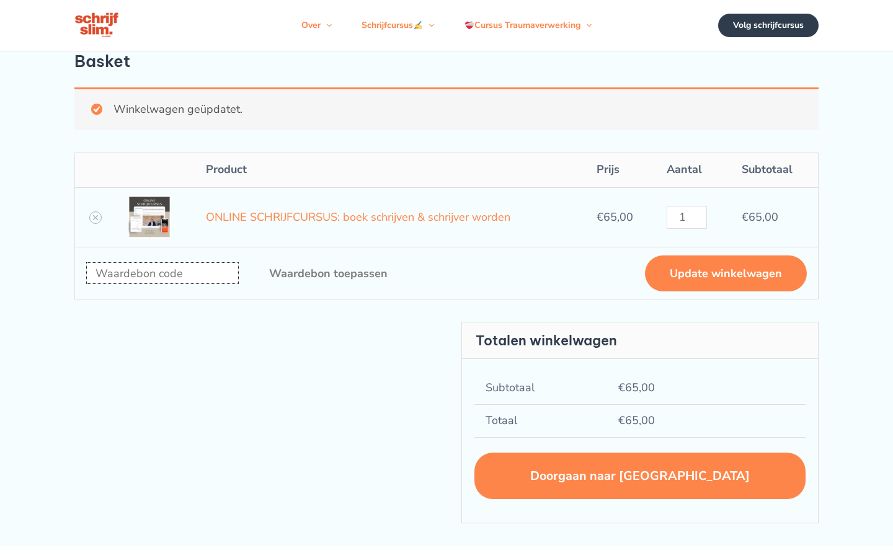
click at [162, 273] on input "Waardebon:" at bounding box center [162, 273] width 153 height 22
type input "optical"
click at [162, 273] on input "Waardebon:" at bounding box center [162, 273] width 153 height 22
click at [686, 217] on input "1" at bounding box center [687, 217] width 40 height 23
type input "7"
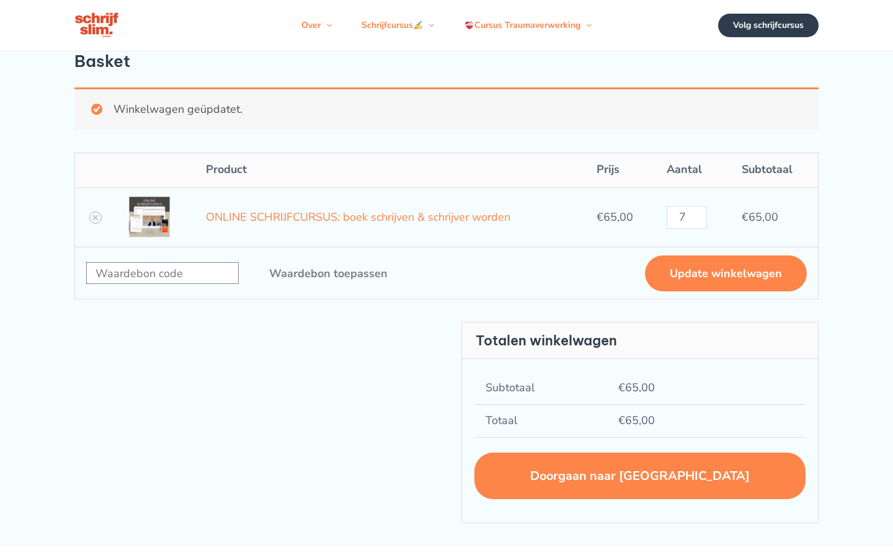
click at [162, 273] on input "Waardebon:" at bounding box center [162, 273] width 153 height 22
type input "optical"
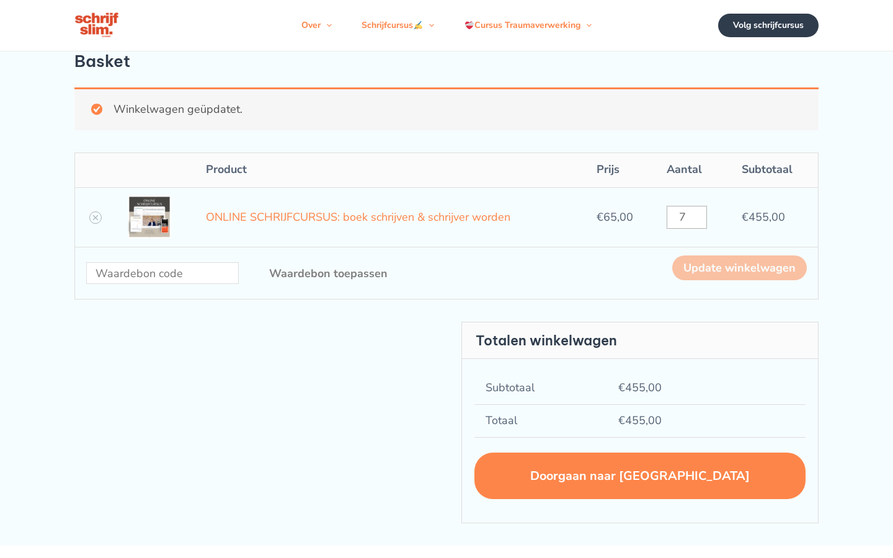
click at [686, 217] on input "7" at bounding box center [687, 217] width 40 height 23
type input "478293"
click at [686, 217] on input "ONLINE SCHRIJFCURSUS: boek schrijven & schrijver worden aantal" at bounding box center [687, 217] width 40 height 23
type input "7"
click at [686, 217] on input "7" at bounding box center [687, 217] width 40 height 23
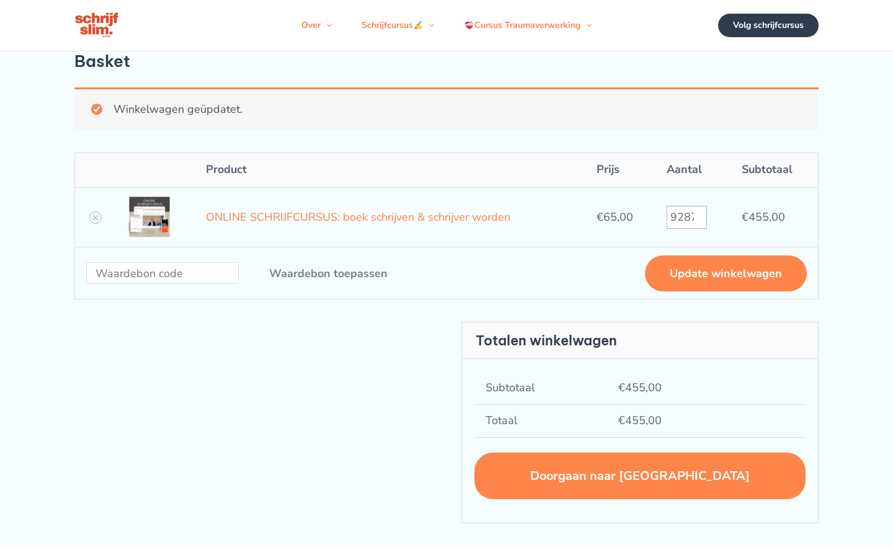
type input "9287"
click at [686, 217] on input "ONLINE SCHRIJFCURSUS: boek schrijven & schrijver worden aantal" at bounding box center [687, 217] width 40 height 23
type input "7"
click at [686, 217] on input "7" at bounding box center [687, 217] width 40 height 23
type input "80792419"
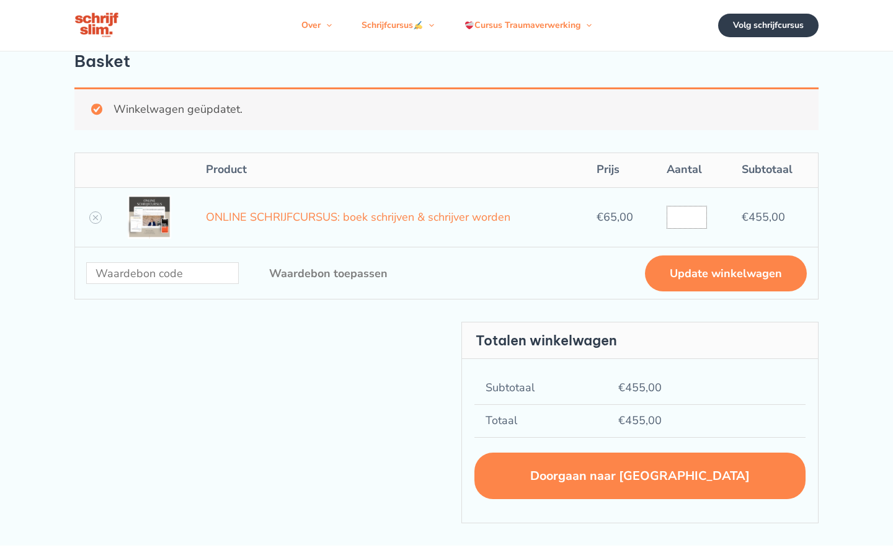
click at [686, 217] on input "ONLINE SCHRIJFCURSUS: boek schrijven & schrijver worden aantal" at bounding box center [687, 217] width 40 height 23
type input "7"
click at [686, 217] on input "7" at bounding box center [687, 217] width 40 height 23
type input "4232056197"
click at [686, 217] on input "ONLINE SCHRIJFCURSUS: boek schrijven & schrijver worden aantal" at bounding box center [687, 217] width 40 height 23
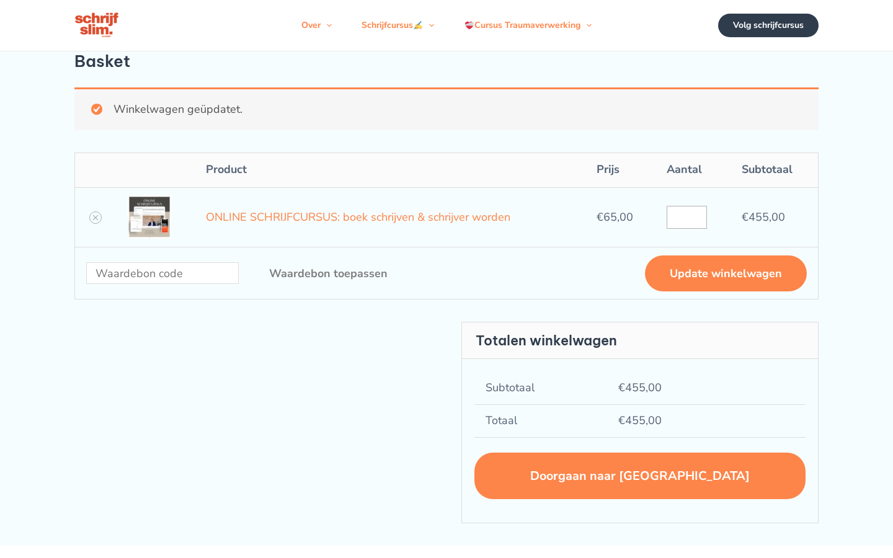
type input "7"
click at [686, 217] on input "7" at bounding box center [687, 217] width 40 height 23
type input "4232056197"
click at [686, 217] on input "ONLINE SCHRIJFCURSUS: boek schrijven & schrijver worden aantal" at bounding box center [687, 217] width 40 height 23
type input "7"
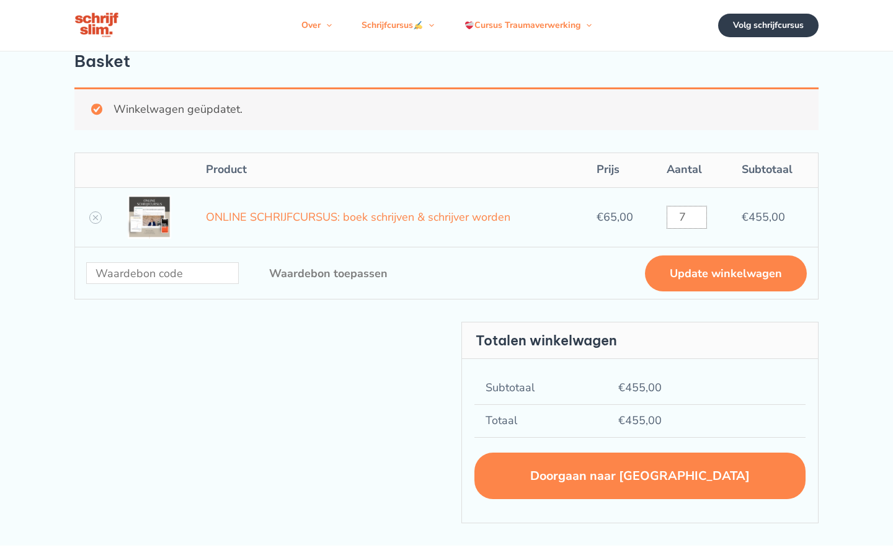
click at [686, 217] on input "7" at bounding box center [687, 217] width 40 height 23
type input "4232056197"
click at [686, 217] on input "ONLINE SCHRIJFCURSUS: boek schrijven & schrijver worden aantal" at bounding box center [687, 217] width 40 height 23
type input "7"
click at [686, 217] on input "7" at bounding box center [687, 217] width 40 height 23
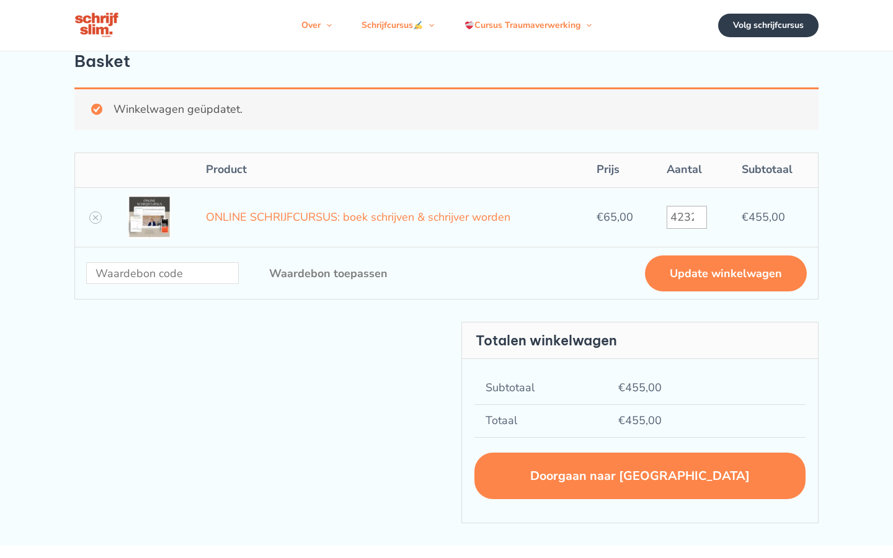
type input "4232056197"
click at [686, 217] on input "ONLINE SCHRIJFCURSUS: boek schrijven & schrijver worden aantal" at bounding box center [687, 217] width 40 height 23
type input "7"
click at [686, 217] on input "7" at bounding box center [687, 217] width 40 height 23
type input "[CREDIT_CARD_NUMBER]"
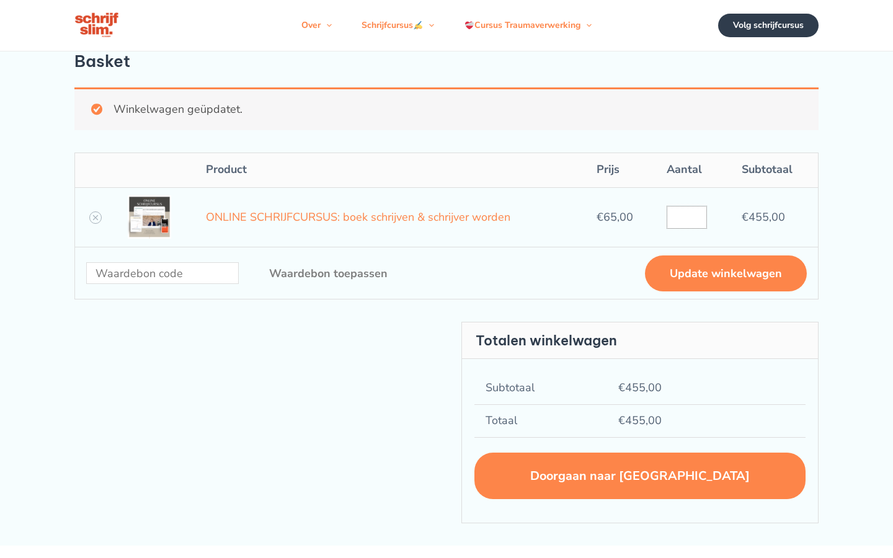
click at [686, 217] on input "ONLINE SCHRIJFCURSUS: boek schrijven & schrijver worden aantal" at bounding box center [687, 217] width 40 height 23
type input "7"
click at [686, 217] on input "7" at bounding box center [687, 217] width 40 height 23
type input "451"
click at [686, 217] on input "ONLINE SCHRIJFCURSUS: boek schrijven & schrijver worden aantal" at bounding box center [687, 217] width 40 height 23
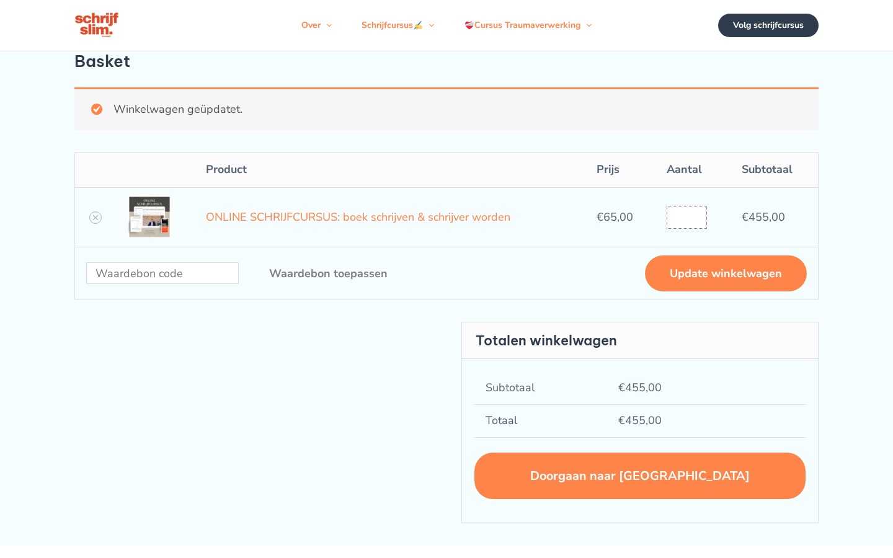
type input "7"
click at [686, 217] on input "7" at bounding box center [687, 217] width 40 height 23
type input "808079566"
click at [686, 217] on input "ONLINE SCHRIJFCURSUS: boek schrijven & schrijver worden aantal" at bounding box center [687, 217] width 40 height 23
type input "7"
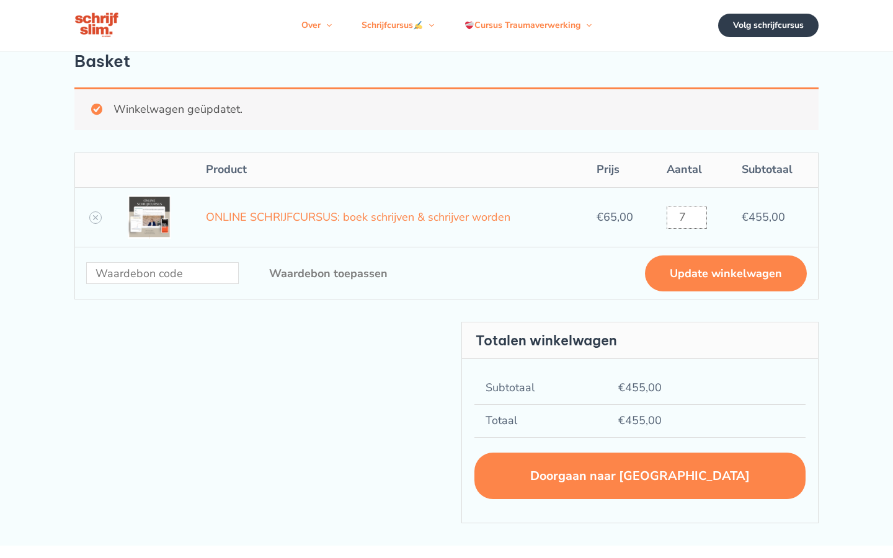
click at [686, 217] on input "7" at bounding box center [687, 217] width 40 height 23
type input "593064299"
click at [686, 217] on input "ONLINE SCHRIJFCURSUS: boek schrijven & schrijver worden aantal" at bounding box center [687, 217] width 40 height 23
type input "7"
click at [686, 217] on input "7" at bounding box center [687, 217] width 40 height 23
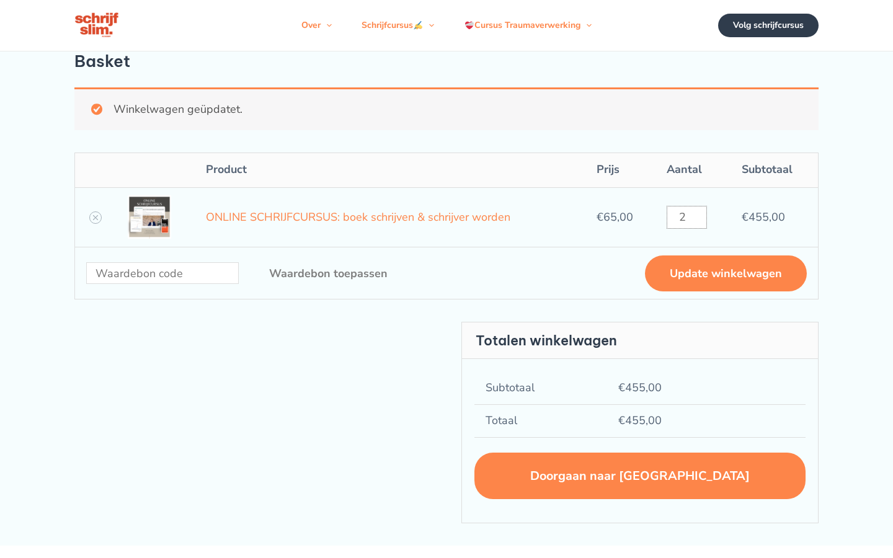
type input "2"
click at [686, 217] on input "ONLINE SCHRIJFCURSUS: boek schrijven & schrijver worden aantal" at bounding box center [687, 217] width 40 height 23
type input "7"
click at [686, 217] on input "7" at bounding box center [687, 217] width 40 height 23
type input "11"
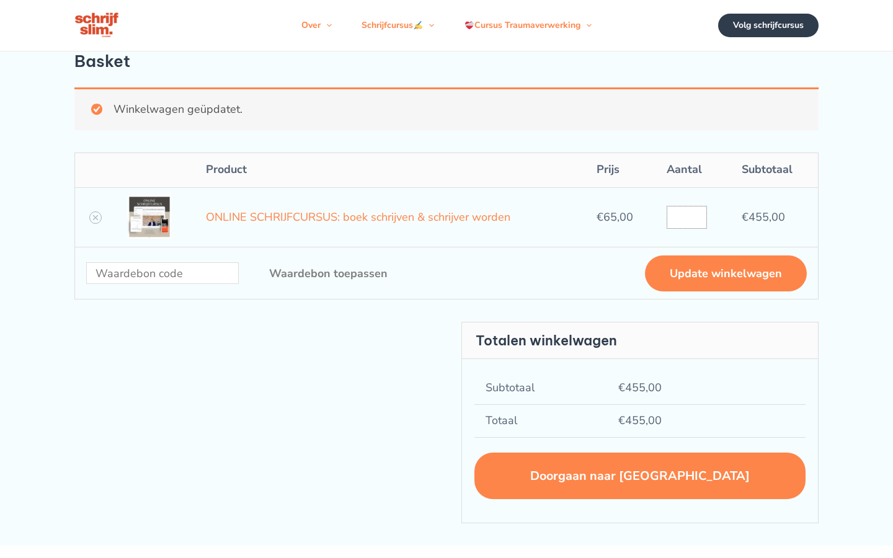
click at [686, 217] on input "ONLINE SCHRIJFCURSUS: boek schrijven & schrijver worden aantal" at bounding box center [687, 217] width 40 height 23
type input "7"
click at [686, 217] on input "7" at bounding box center [687, 217] width 40 height 23
type input "13"
click at [686, 217] on input "ONLINE SCHRIJFCURSUS: boek schrijven & schrijver worden aantal" at bounding box center [687, 217] width 40 height 23
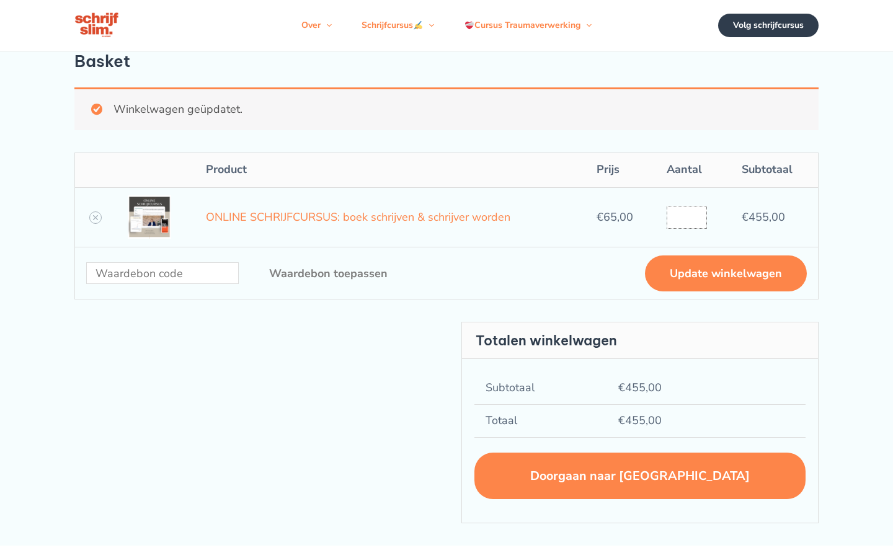
type input "7"
click at [686, 217] on input "7" at bounding box center [687, 217] width 40 height 23
type input "664912"
click at [686, 217] on input "ONLINE SCHRIJFCURSUS: boek schrijven & schrijver worden aantal" at bounding box center [687, 217] width 40 height 23
type input "7"
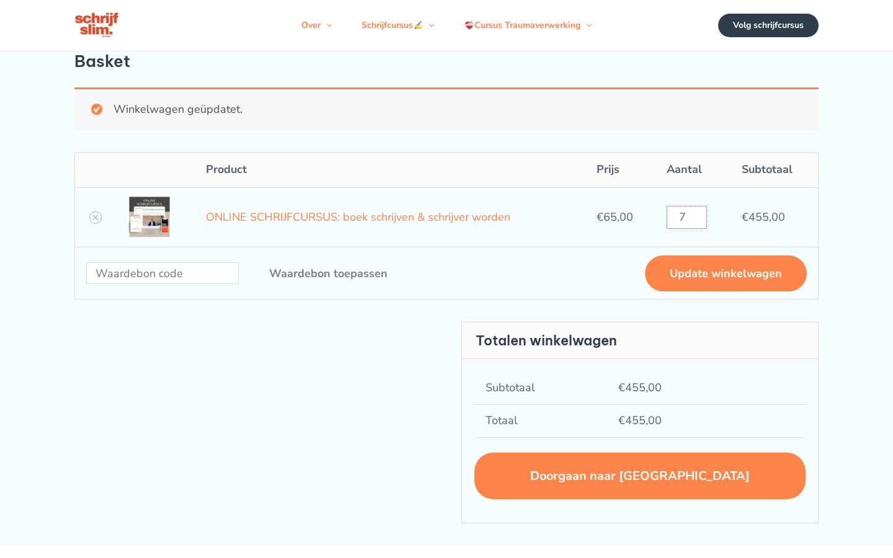
click at [686, 217] on input "7" at bounding box center [687, 217] width 40 height 23
type input "0367535138"
click at [686, 217] on input "ONLINE SCHRIJFCURSUS: boek schrijven & schrijver worden aantal" at bounding box center [687, 217] width 40 height 23
type input "7"
click at [686, 217] on input "7" at bounding box center [687, 217] width 40 height 23
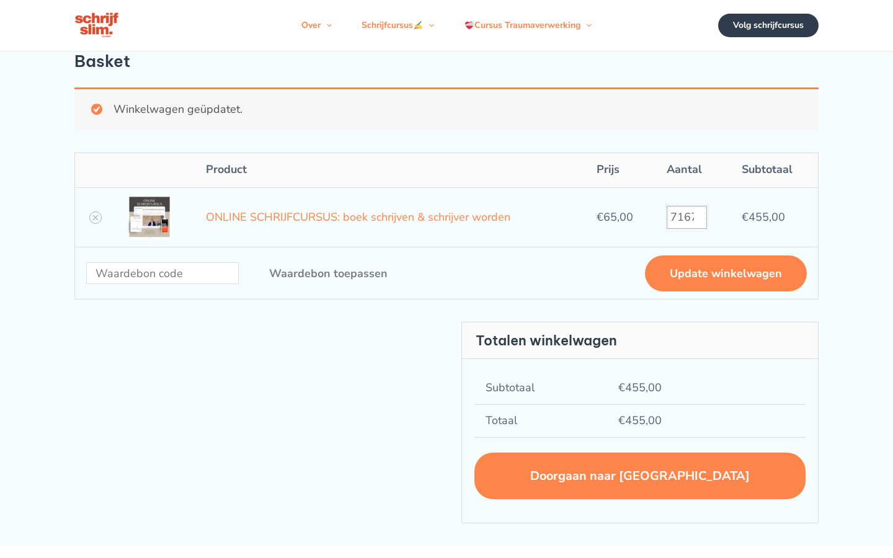
type input "71672"
click at [686, 217] on input "ONLINE SCHRIJFCURSUS: boek schrijven & schrijver worden aantal" at bounding box center [687, 217] width 40 height 23
type input "7"
click at [686, 217] on input "7" at bounding box center [687, 217] width 40 height 23
type input "9993"
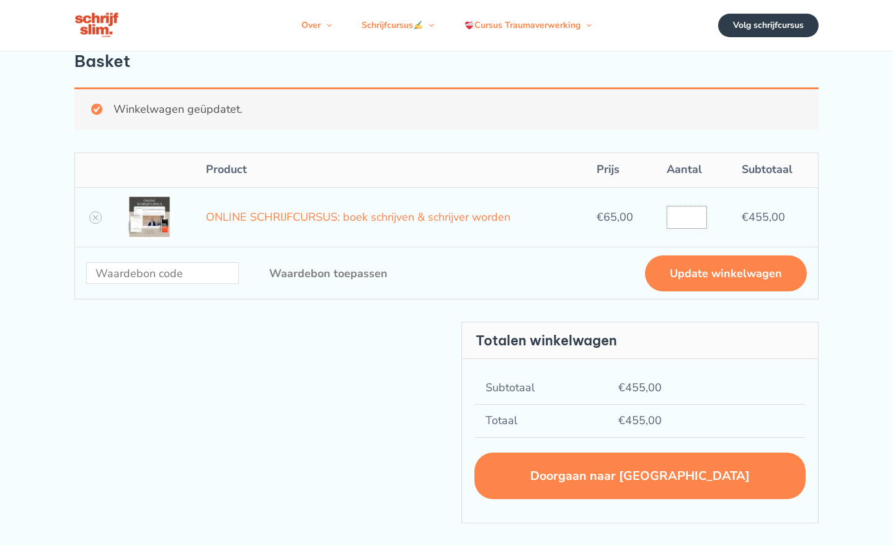
click at [686, 217] on input "ONLINE SCHRIJFCURSUS: boek schrijven & schrijver worden aantal" at bounding box center [687, 217] width 40 height 23
type input "7"
click at [162, 273] on input "Waardebon:" at bounding box center [162, 273] width 153 height 22
type input "asymmetric"
click at [162, 273] on input "Waardebon:" at bounding box center [162, 273] width 153 height 22
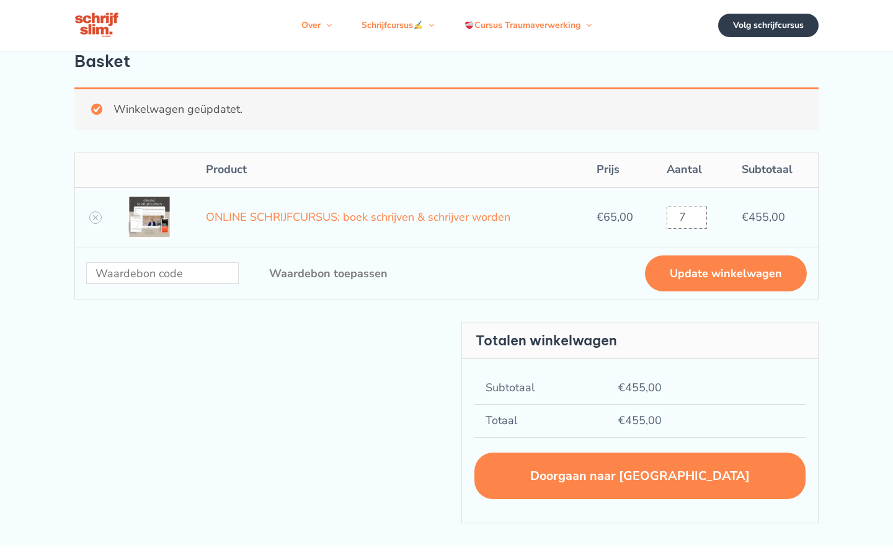
click at [686, 217] on input "7" at bounding box center [687, 217] width 40 height 23
type input "11"
click at [162, 273] on input "Waardebon:" at bounding box center [162, 273] width 153 height 22
type input "asymmetric"
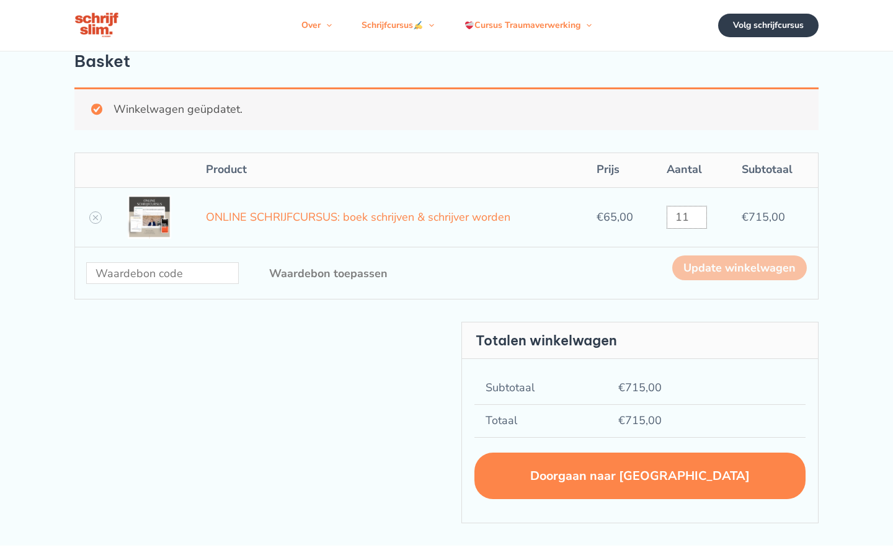
click at [686, 217] on input "11" at bounding box center [687, 217] width 40 height 23
type input "1"
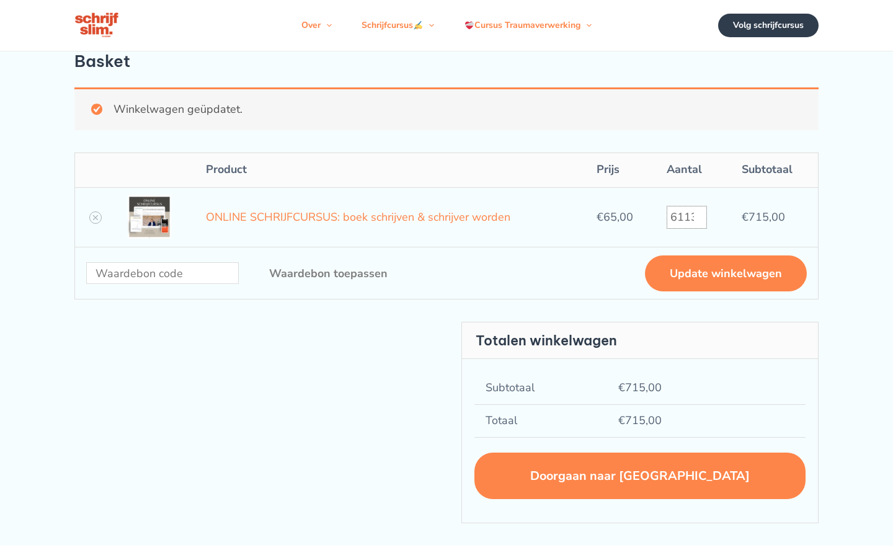
type input "611360"
click at [686, 217] on input "ONLINE SCHRIJFCURSUS: boek schrijven & schrijver worden aantal" at bounding box center [687, 217] width 40 height 23
click at [686, 217] on input "11" at bounding box center [687, 217] width 40 height 23
type input "1"
type input "7783"
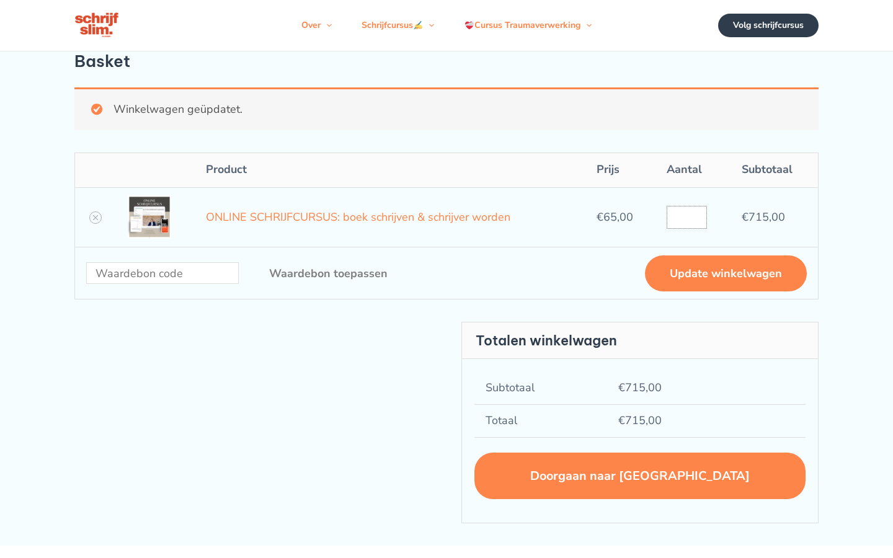
click at [686, 217] on input "ONLINE SCHRIJFCURSUS: boek schrijven & schrijver worden aantal" at bounding box center [687, 217] width 40 height 23
click at [686, 217] on input "11" at bounding box center [687, 217] width 40 height 23
type input "1"
type input "31468040"
click at [686, 217] on input "ONLINE SCHRIJFCURSUS: boek schrijven & schrijver worden aantal" at bounding box center [687, 217] width 40 height 23
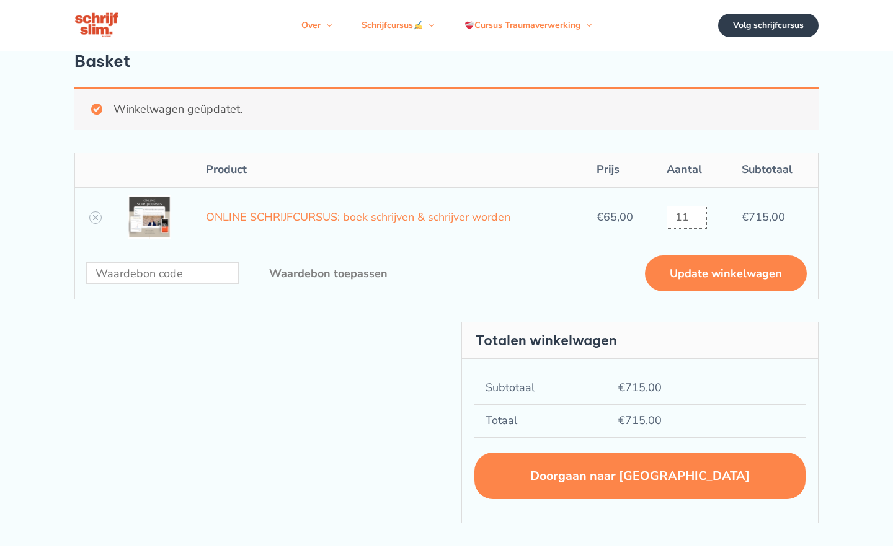
click at [686, 217] on input "11" at bounding box center [687, 217] width 40 height 23
type input "1"
type input "4232056197"
click at [686, 217] on input "ONLINE SCHRIJFCURSUS: boek schrijven & schrijver worden aantal" at bounding box center [687, 217] width 40 height 23
click at [686, 217] on input "11" at bounding box center [687, 217] width 40 height 23
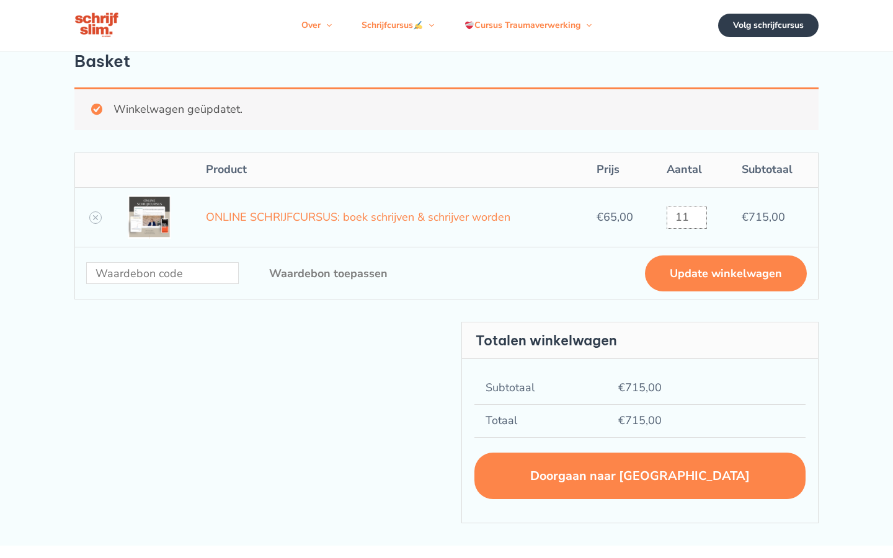
type input "1"
type input "4232056197"
click at [686, 217] on input "ONLINE SCHRIJFCURSUS: boek schrijven & schrijver worden aantal" at bounding box center [687, 217] width 40 height 23
click at [686, 217] on input "11" at bounding box center [687, 217] width 40 height 23
type input "1"
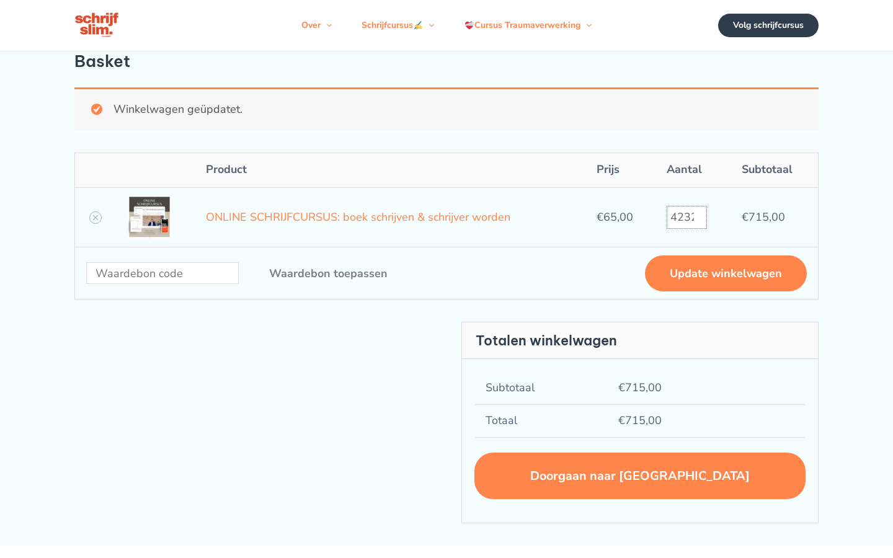
type input "4232056197"
click at [686, 217] on input "ONLINE SCHRIJFCURSUS: boek schrijven & schrijver worden aantal" at bounding box center [687, 217] width 40 height 23
click at [686, 217] on input "11" at bounding box center [687, 217] width 40 height 23
type input "1"
type input "4232056197"
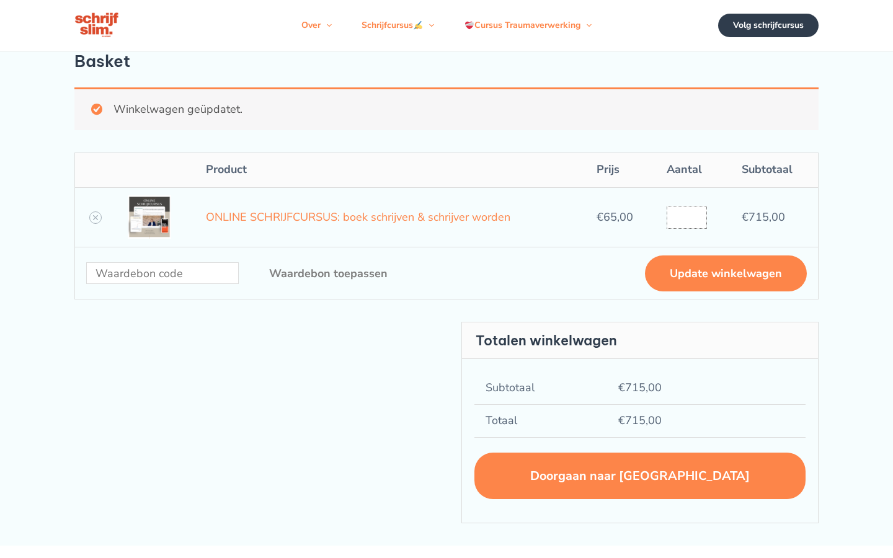
click at [686, 217] on input "ONLINE SCHRIJFCURSUS: boek schrijven & schrijver worden aantal" at bounding box center [687, 217] width 40 height 23
click at [686, 217] on input "11" at bounding box center [687, 217] width 40 height 23
type input "1"
type input "[CREDIT_CARD_NUMBER]"
click at [686, 217] on input "ONLINE SCHRIJFCURSUS: boek schrijven & schrijver worden aantal" at bounding box center [687, 217] width 40 height 23
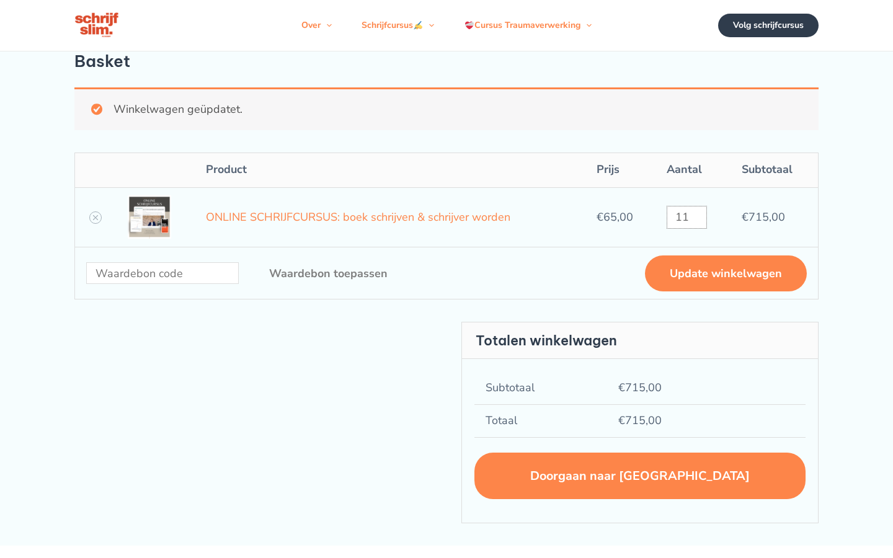
click at [686, 217] on input "11" at bounding box center [687, 217] width 40 height 23
type input "1"
type input "451"
click at [686, 217] on input "ONLINE SCHRIJFCURSUS: boek schrijven & schrijver worden aantal" at bounding box center [687, 217] width 40 height 23
click at [686, 217] on input "11" at bounding box center [687, 217] width 40 height 23
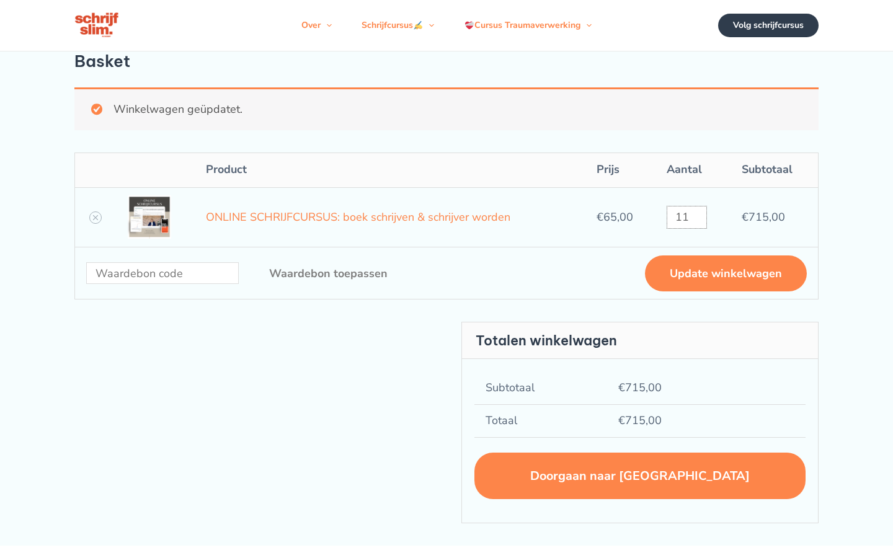
type input "1"
type input "808079566"
click at [686, 217] on input "ONLINE SCHRIJFCURSUS: boek schrijven & schrijver worden aantal" at bounding box center [687, 217] width 40 height 23
click at [686, 217] on input "11" at bounding box center [687, 217] width 40 height 23
type input "1"
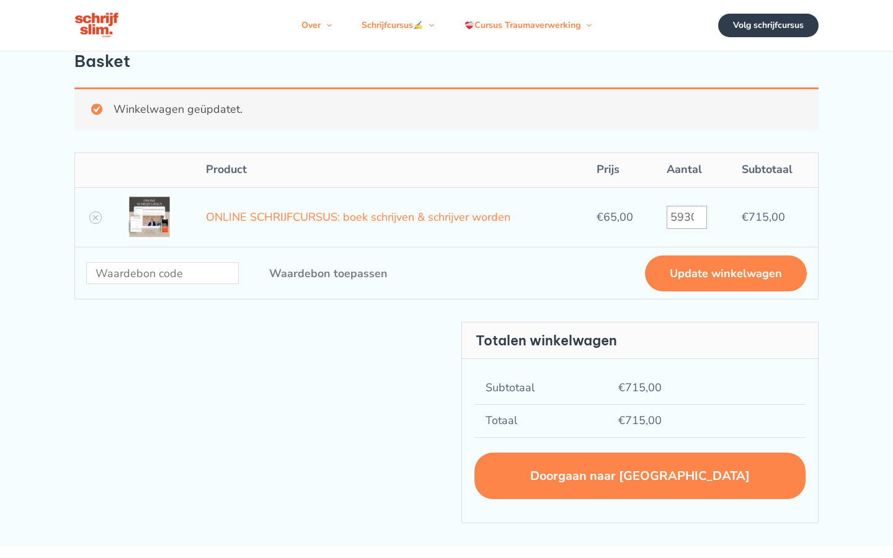
type input "593064299"
click at [686, 217] on input "ONLINE SCHRIJFCURSUS: boek schrijven & schrijver worden aantal" at bounding box center [687, 217] width 40 height 23
click at [686, 217] on input "11" at bounding box center [687, 217] width 40 height 23
type input "1"
type input "14"
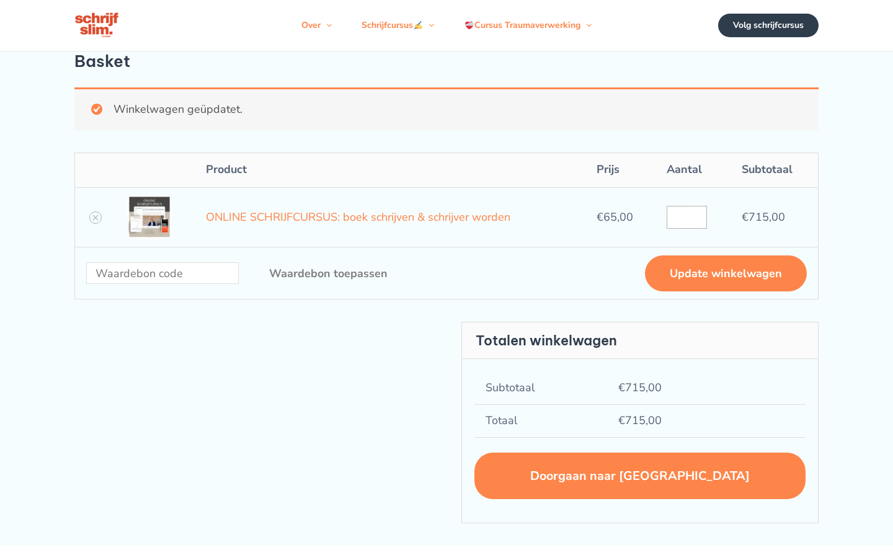
click at [686, 217] on input "ONLINE SCHRIJFCURSUS: boek schrijven & schrijver worden aantal" at bounding box center [687, 217] width 40 height 23
click at [686, 217] on input "11" at bounding box center [687, 217] width 40 height 23
type input "1"
type input "20"
click at [686, 217] on input "ONLINE SCHRIJFCURSUS: boek schrijven & schrijver worden aantal" at bounding box center [687, 217] width 40 height 23
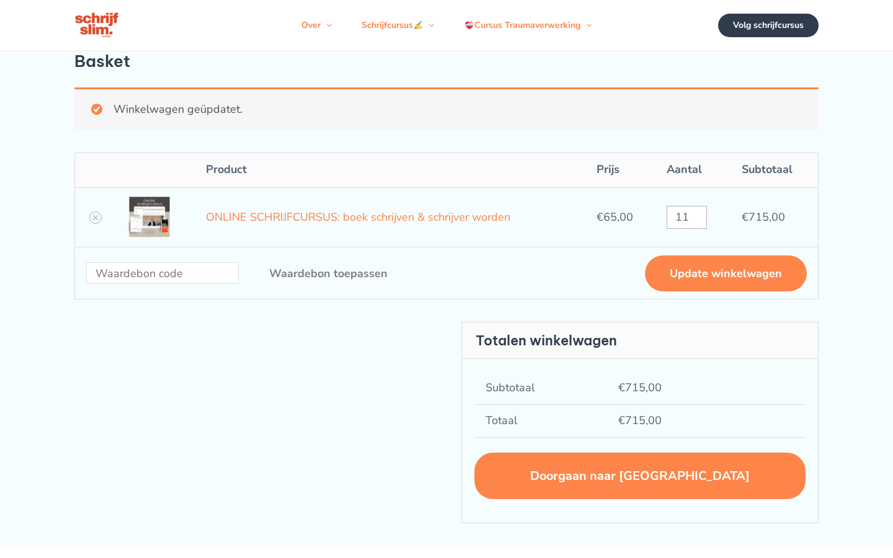
click at [686, 217] on input "11" at bounding box center [687, 217] width 40 height 23
type input "1"
type input "16"
click at [686, 217] on input "ONLINE SCHRIJFCURSUS: boek schrijven & schrijver worden aantal" at bounding box center [687, 217] width 40 height 23
click at [686, 217] on input "11" at bounding box center [687, 217] width 40 height 23
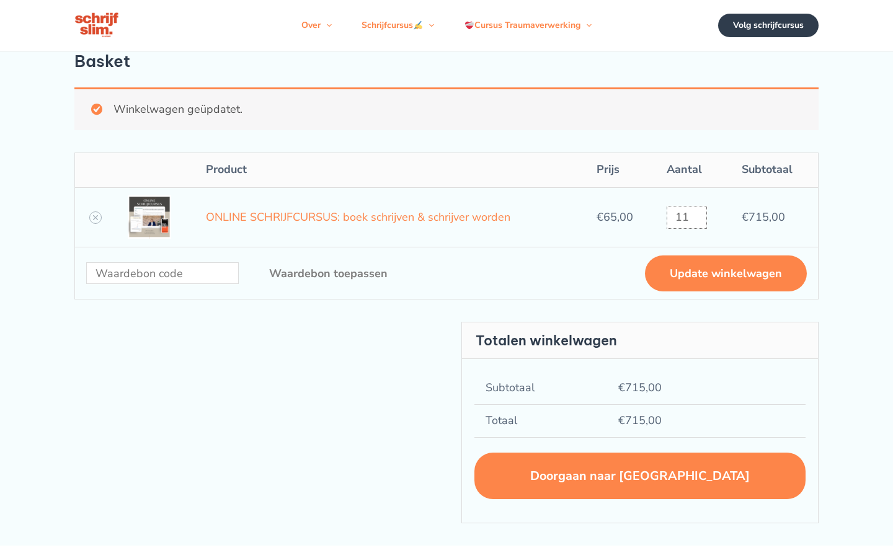
type input "1"
type input "664912"
click at [686, 217] on input "ONLINE SCHRIJFCURSUS: boek schrijven & schrijver worden aantal" at bounding box center [687, 217] width 40 height 23
click at [686, 217] on input "11" at bounding box center [687, 217] width 40 height 23
type input "1"
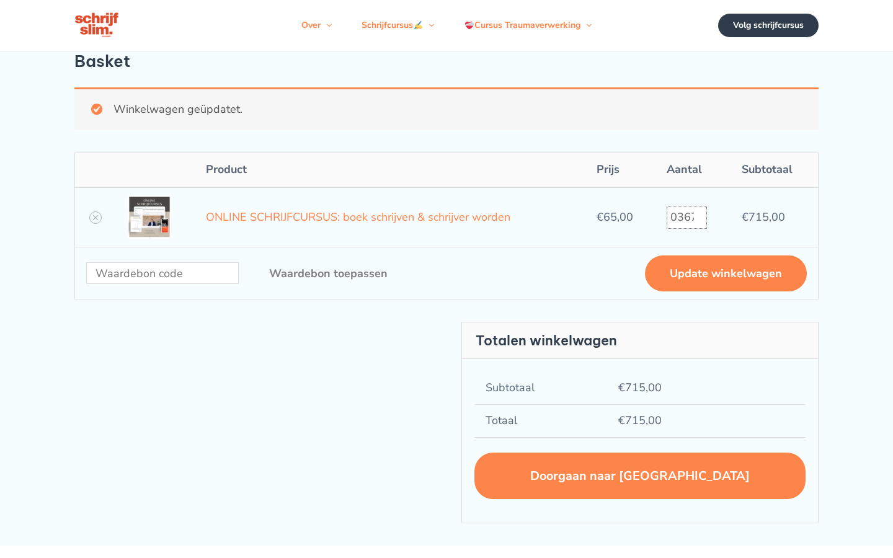
type input "0367535138"
click at [686, 217] on input "ONLINE SCHRIJFCURSUS: boek schrijven & schrijver worden aantal" at bounding box center [687, 217] width 40 height 23
click at [686, 217] on input "11" at bounding box center [687, 217] width 40 height 23
type input "1"
type input "76927"
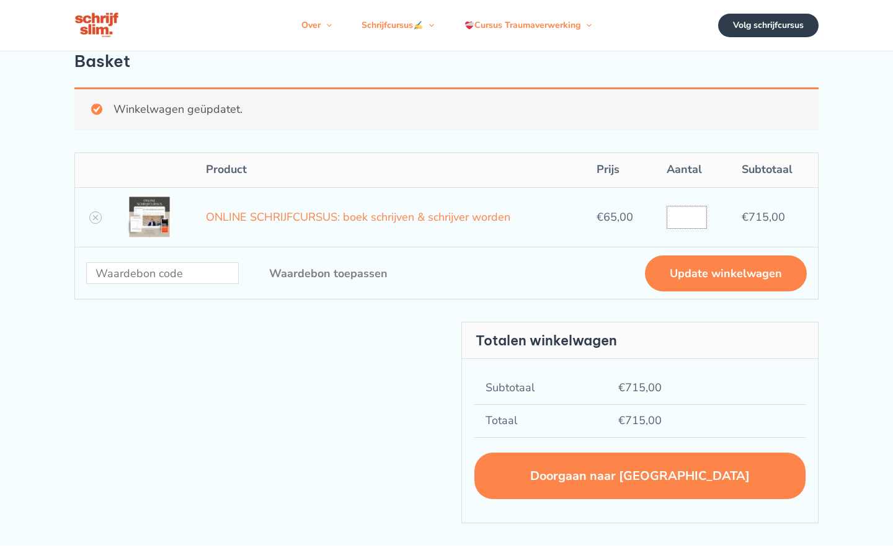
click at [686, 217] on input "ONLINE SCHRIJFCURSUS: boek schrijven & schrijver worden aantal" at bounding box center [687, 217] width 40 height 23
click at [686, 217] on input "11" at bounding box center [687, 217] width 40 height 23
type input "1"
type input "8389"
click at [686, 217] on input "ONLINE SCHRIJFCURSUS: boek schrijven & schrijver worden aantal" at bounding box center [687, 217] width 40 height 23
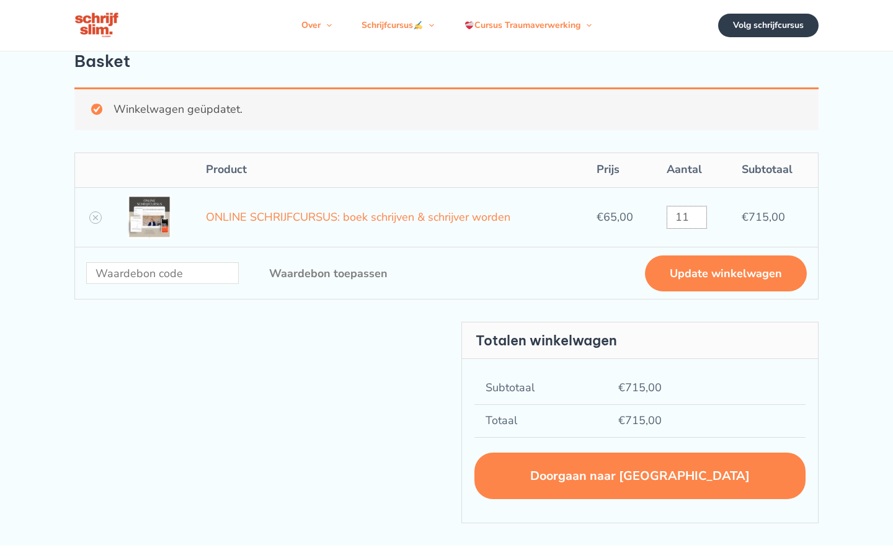
click at [686, 217] on input "11" at bounding box center [687, 217] width 40 height 23
type input "1"
type input "0678996282"
click at [686, 217] on input "ONLINE SCHRIJFCURSUS: boek schrijven & schrijver worden aantal" at bounding box center [687, 217] width 40 height 23
type input "11"
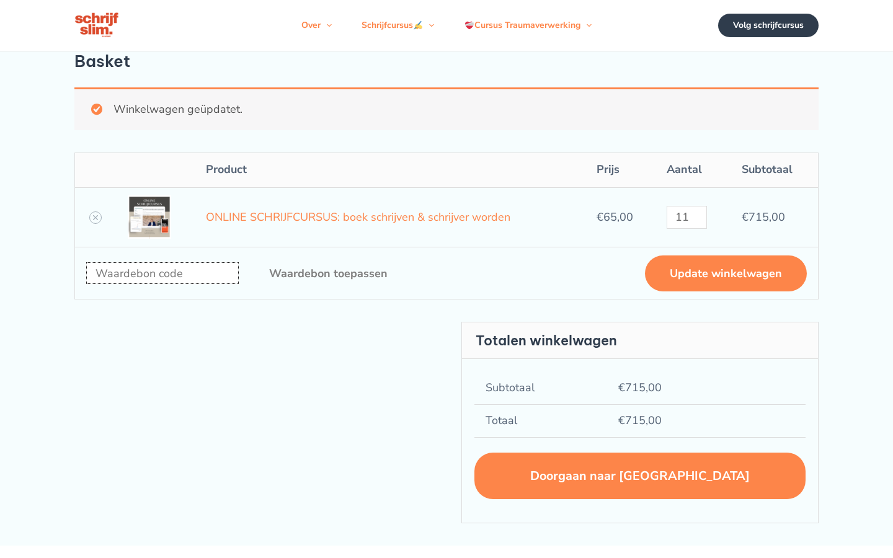
click at [162, 273] on input "Waardebon:" at bounding box center [162, 273] width 153 height 22
type input "orange"
click at [162, 273] on input "Waardebon:" at bounding box center [162, 273] width 153 height 22
click at [686, 217] on input "11" at bounding box center [687, 217] width 40 height 23
type input "1"
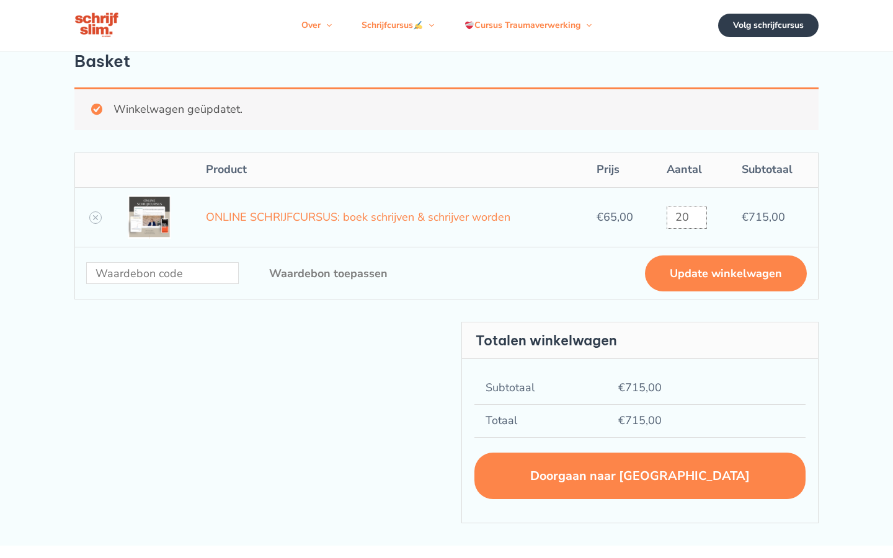
type input "20"
click at [162, 273] on input "Waardebon:" at bounding box center [162, 273] width 153 height 22
type input "orange"
